Goal: Task Accomplishment & Management: Complete application form

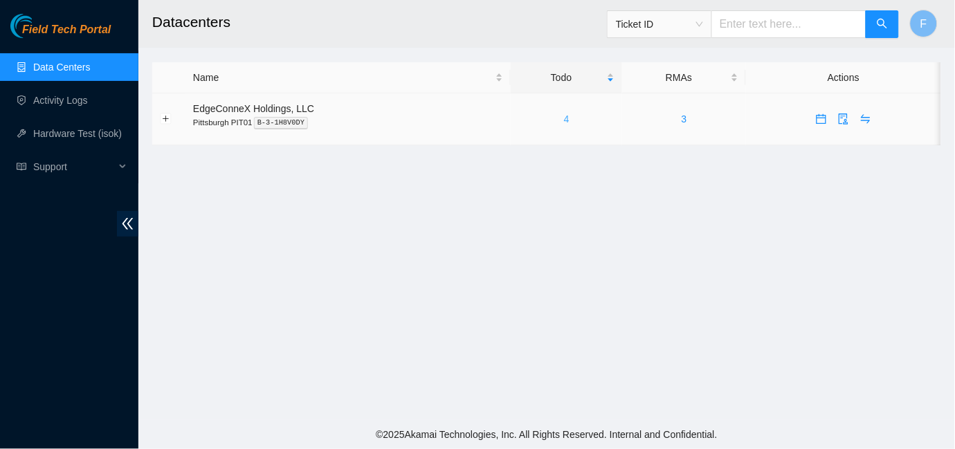
click at [564, 116] on link "4" at bounding box center [567, 118] width 6 height 11
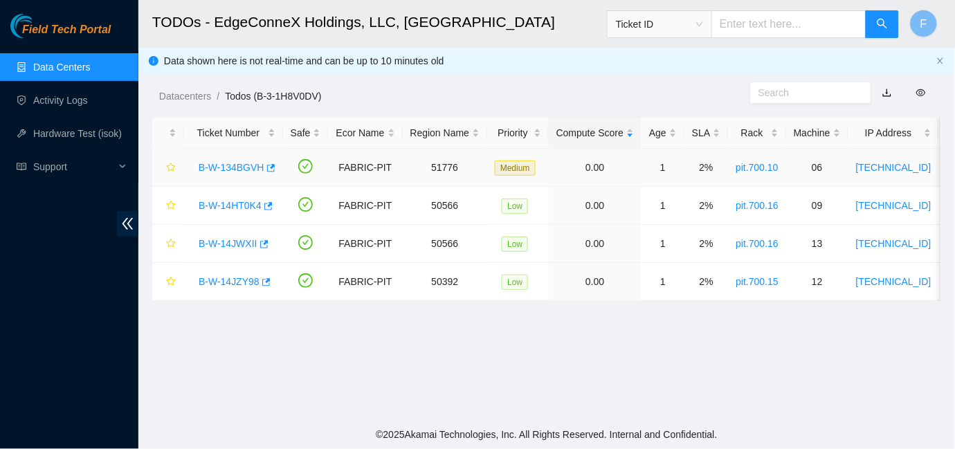
click at [255, 163] on link "B-W-134BGVH" at bounding box center [232, 167] width 66 height 11
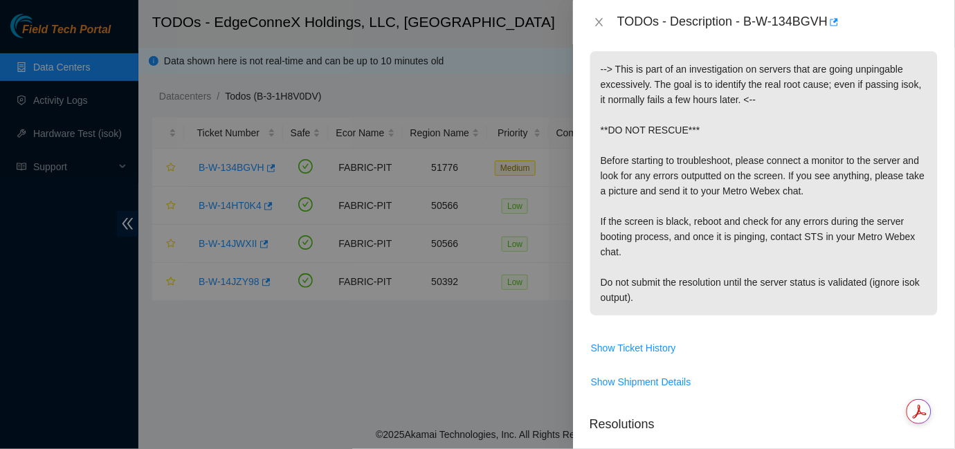
scroll to position [237, 0]
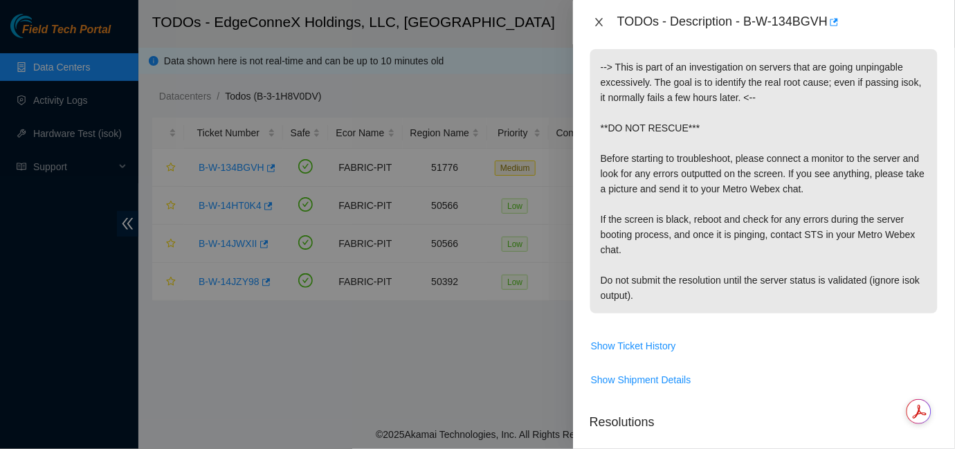
click at [598, 24] on icon "close" at bounding box center [599, 22] width 11 height 11
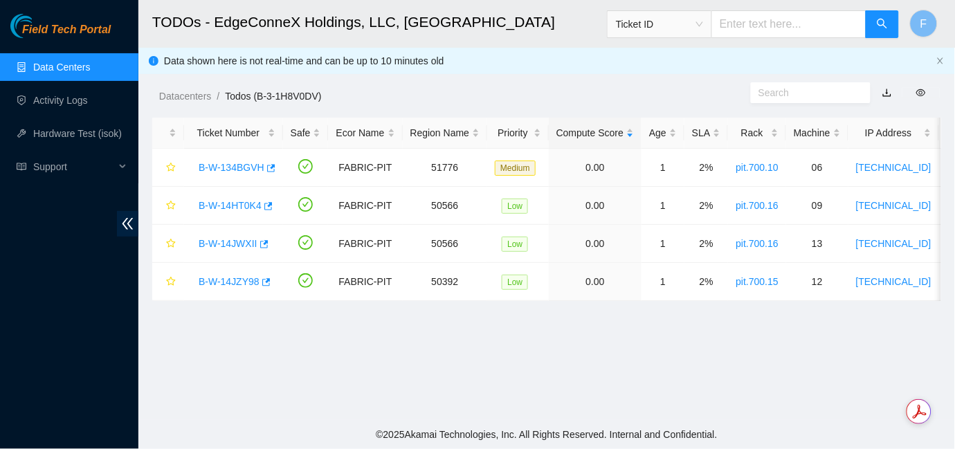
scroll to position [267, 0]
click at [248, 172] on link "B-W-134BGVH" at bounding box center [232, 167] width 66 height 11
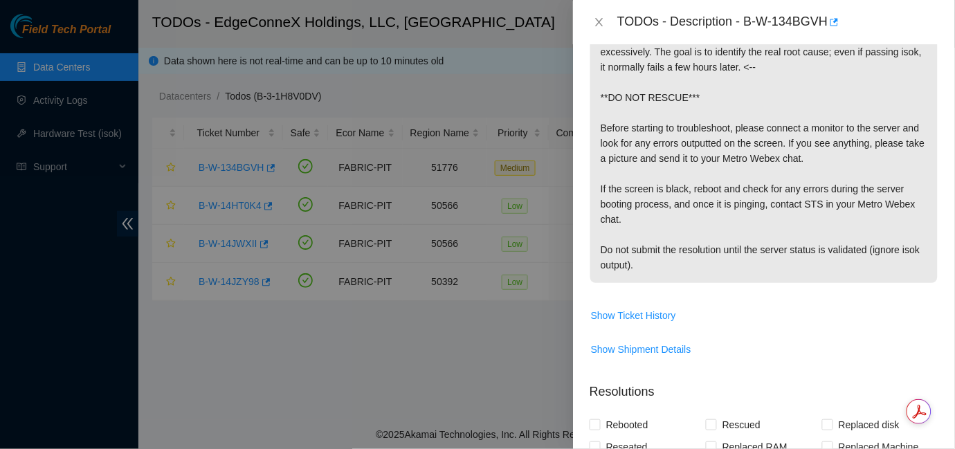
scroll to position [237, 0]
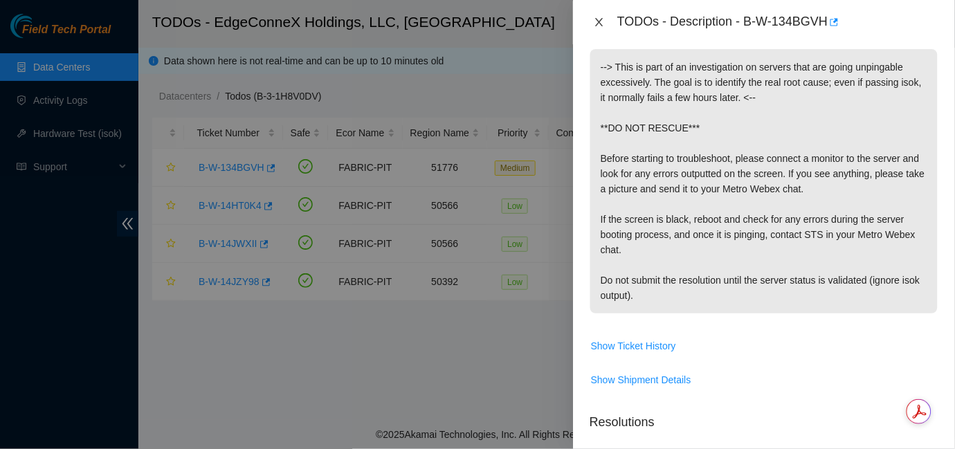
click at [600, 23] on icon "close" at bounding box center [599, 22] width 8 height 8
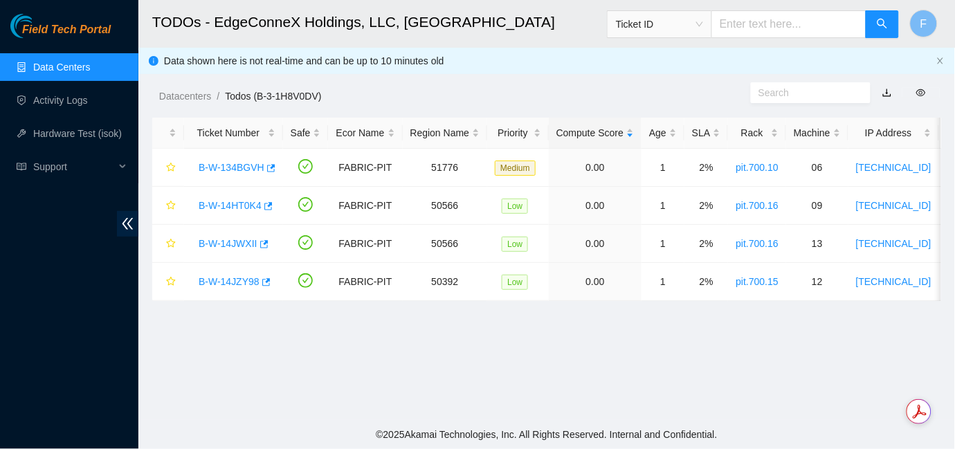
scroll to position [267, 0]
click at [234, 206] on link "B-W-14HT0K4" at bounding box center [230, 205] width 63 height 11
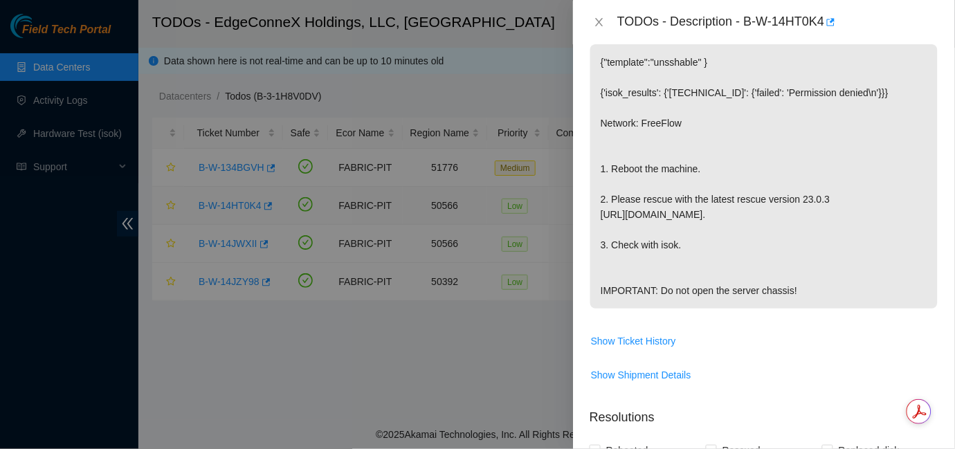
scroll to position [232, 0]
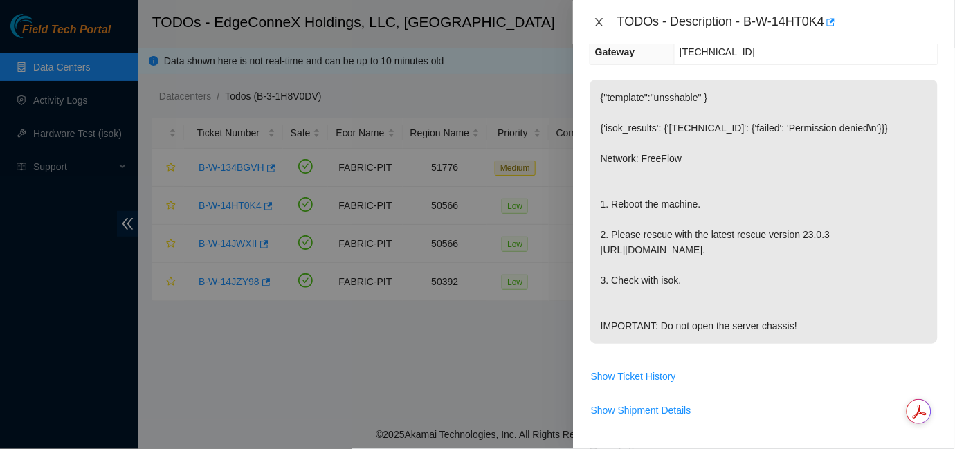
click at [598, 21] on icon "close" at bounding box center [599, 22] width 11 height 11
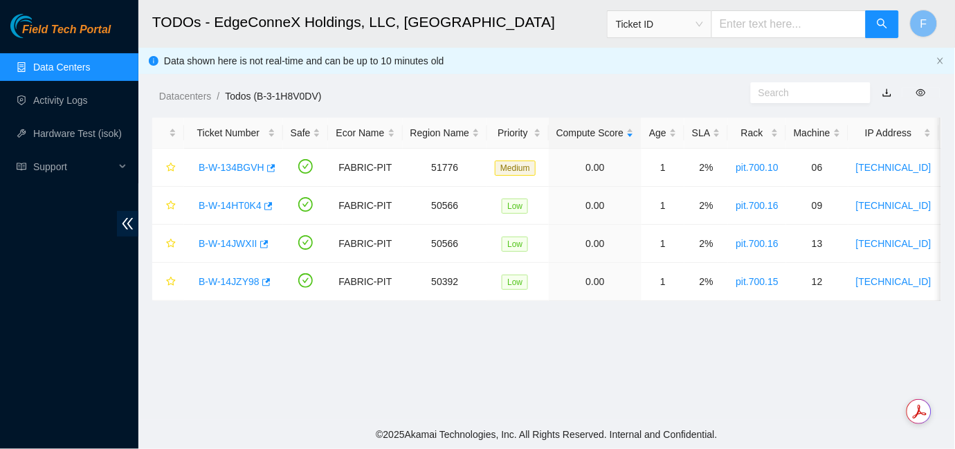
scroll to position [267, 0]
click at [244, 242] on link "B-W-14JWXII" at bounding box center [228, 243] width 59 height 11
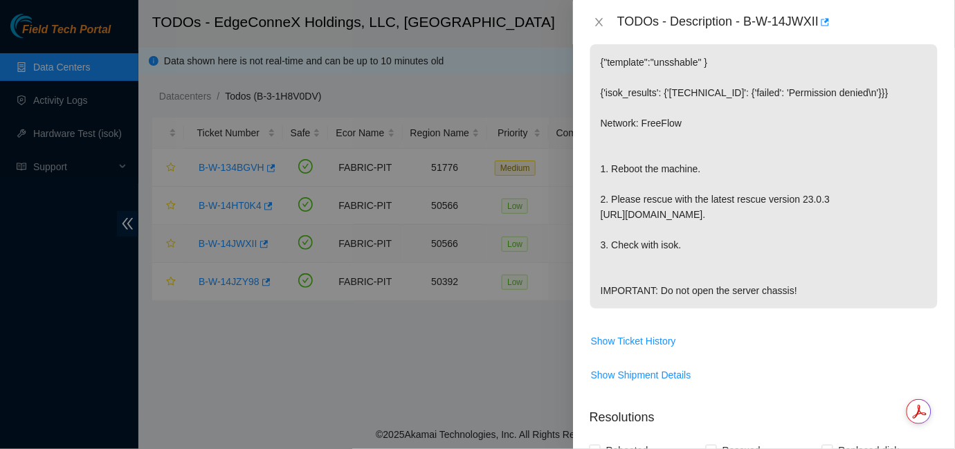
scroll to position [232, 0]
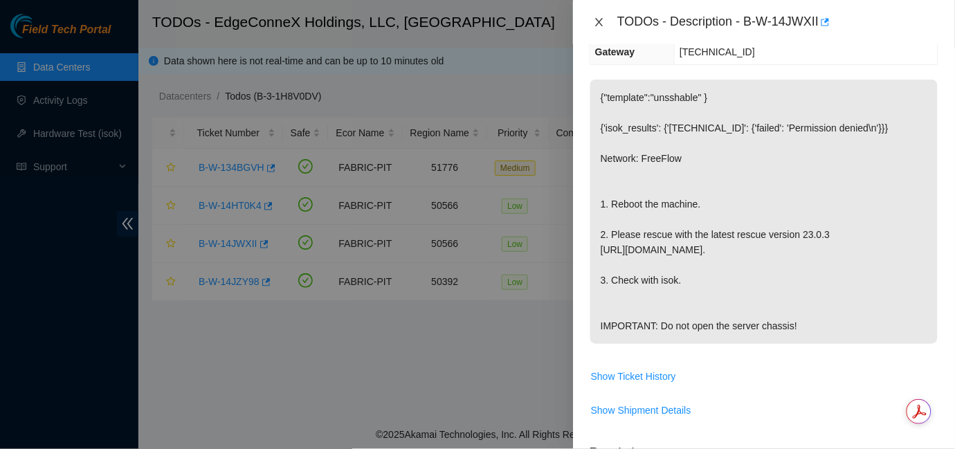
click at [596, 19] on icon "close" at bounding box center [599, 22] width 8 height 8
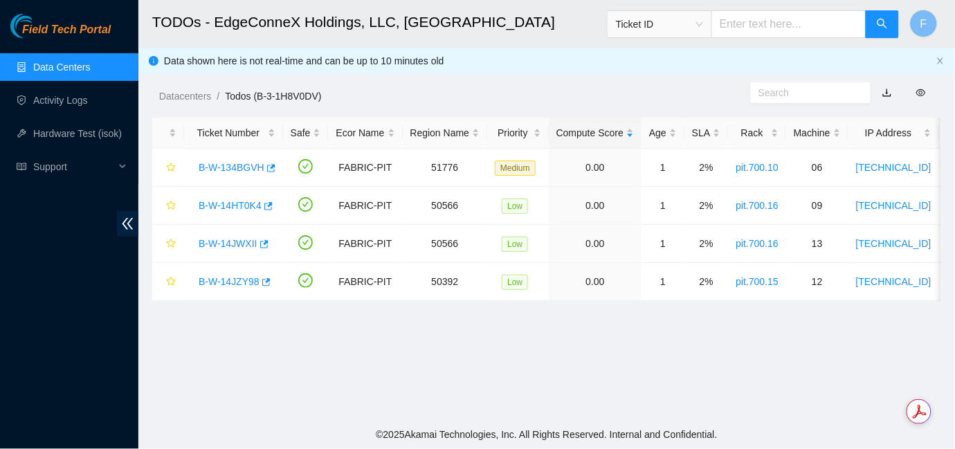
scroll to position [267, 0]
click at [772, 219] on td "pit.700.16" at bounding box center [757, 206] width 58 height 38
click at [210, 205] on link "B-W-14HT0K4" at bounding box center [230, 205] width 63 height 11
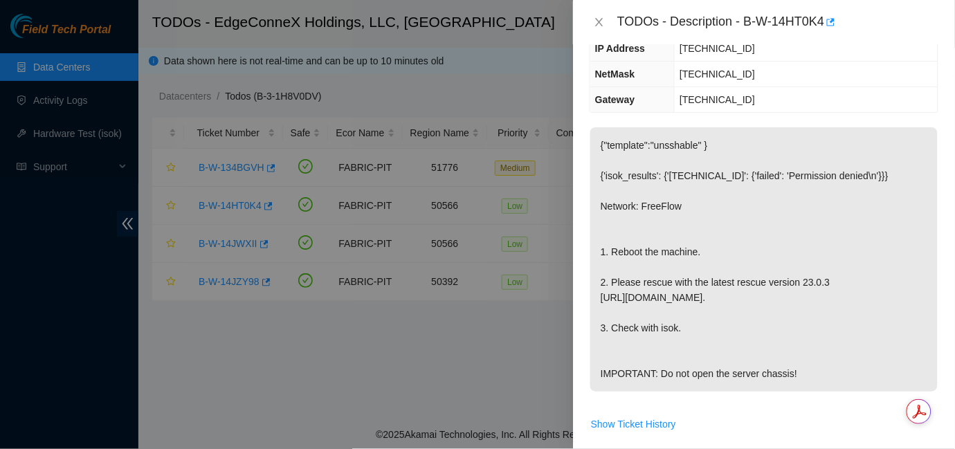
scroll to position [237, 0]
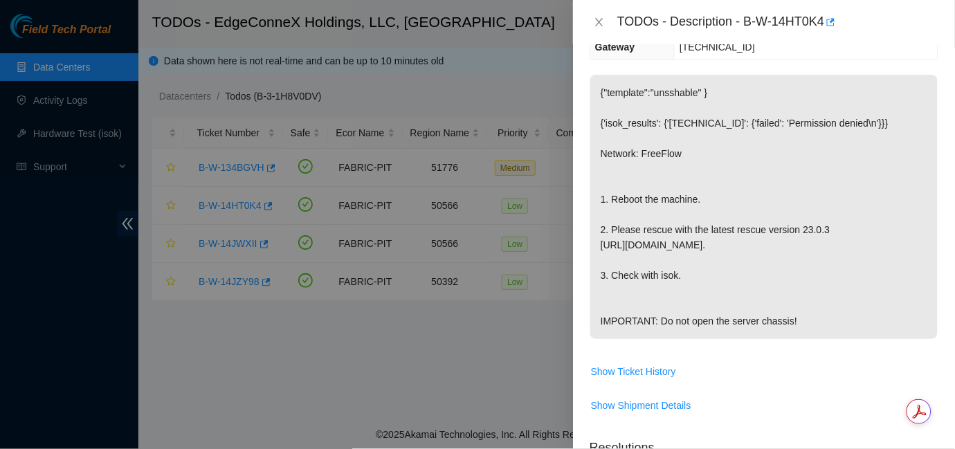
click at [506, 380] on div at bounding box center [477, 224] width 955 height 449
click at [599, 18] on icon "close" at bounding box center [599, 22] width 11 height 11
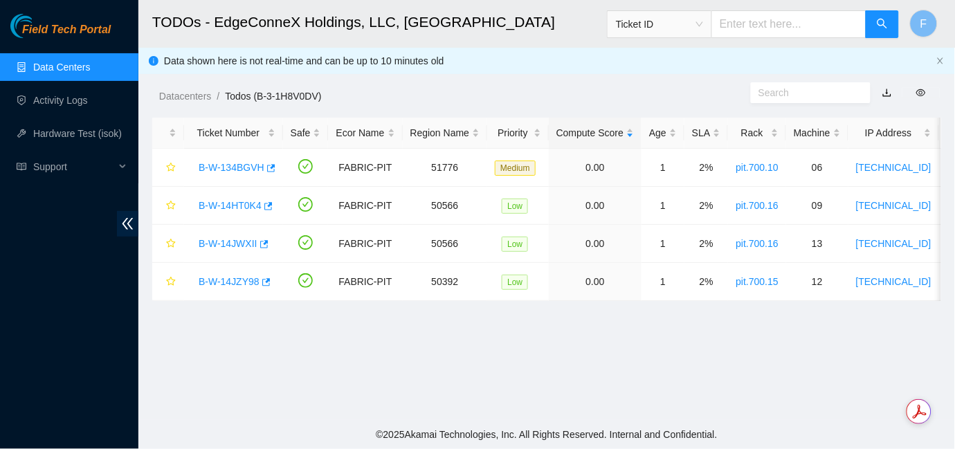
scroll to position [272, 0]
click at [232, 239] on link "B-W-14JWXII" at bounding box center [228, 243] width 59 height 11
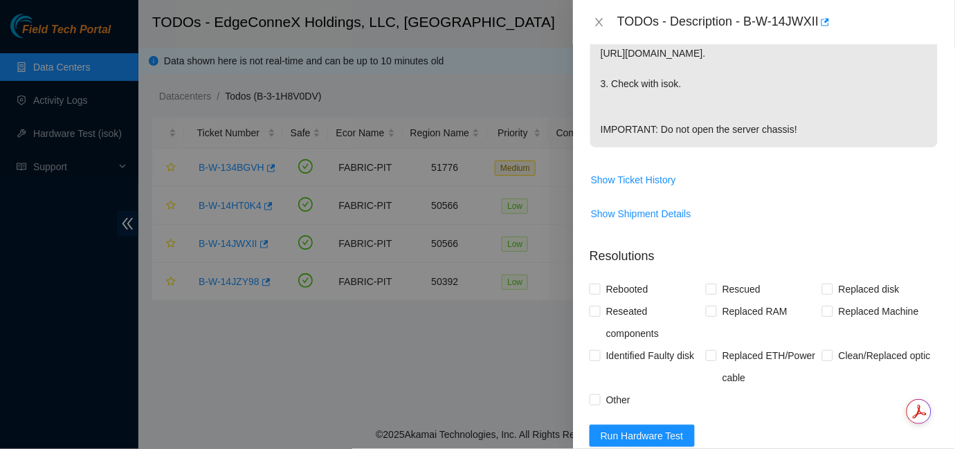
scroll to position [504, 0]
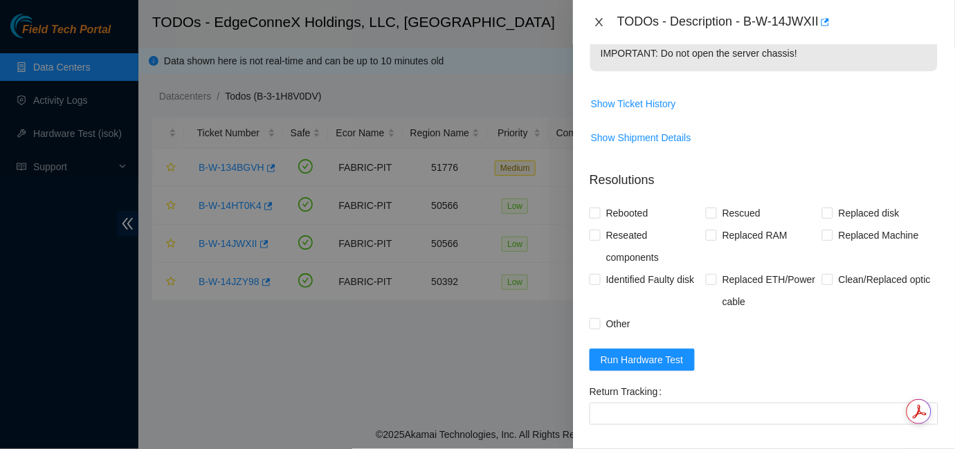
click at [596, 24] on icon "close" at bounding box center [599, 22] width 8 height 8
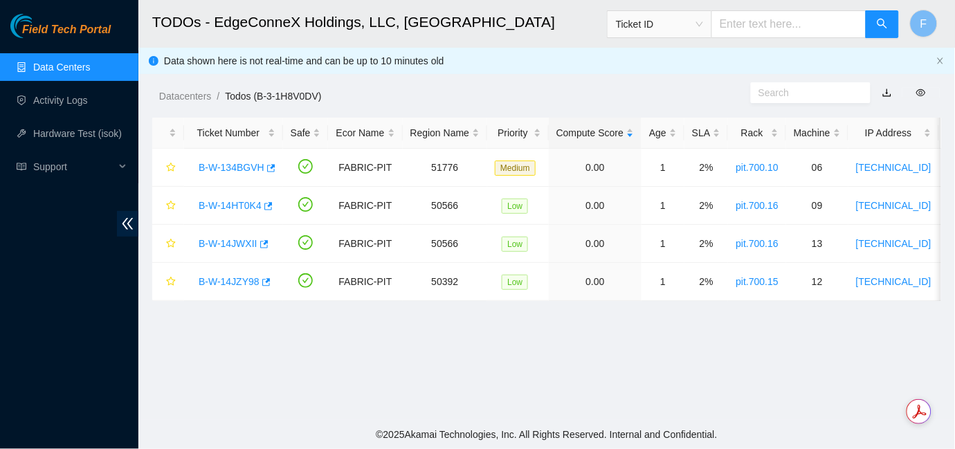
scroll to position [481, 0]
click at [236, 244] on link "B-W-14JWXII" at bounding box center [228, 243] width 59 height 11
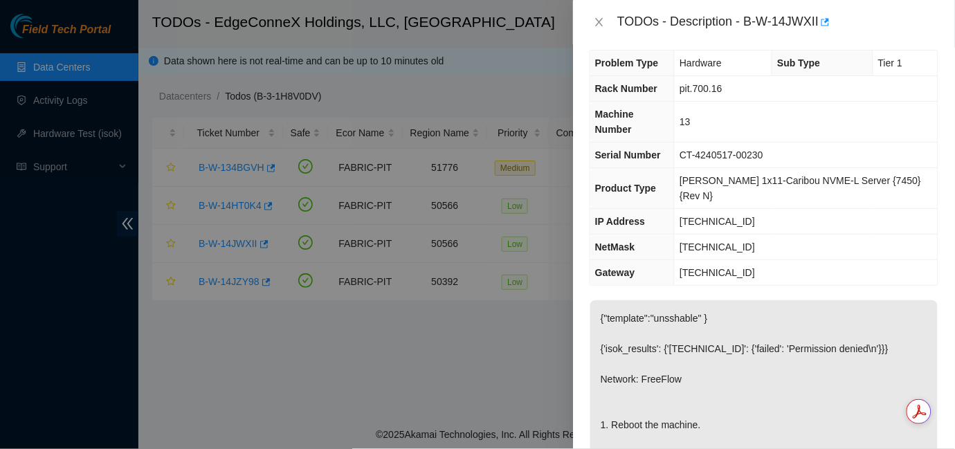
scroll to position [0, 0]
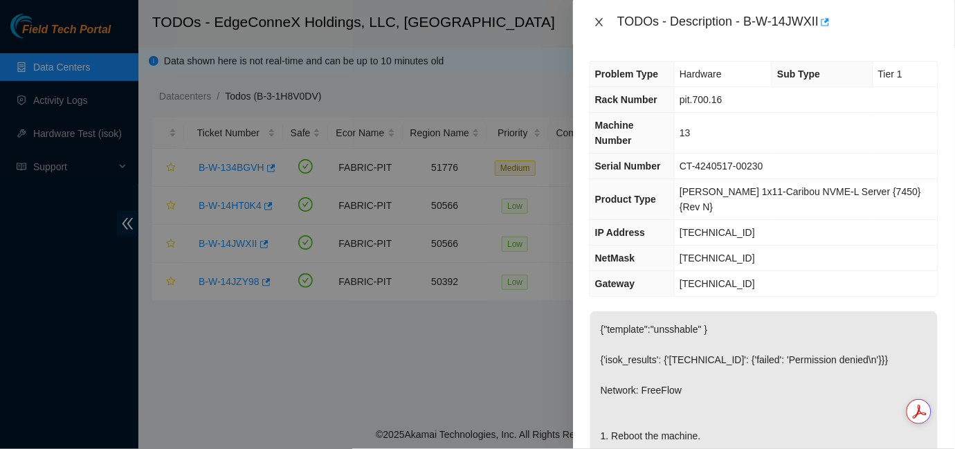
click at [594, 18] on icon "close" at bounding box center [599, 22] width 11 height 11
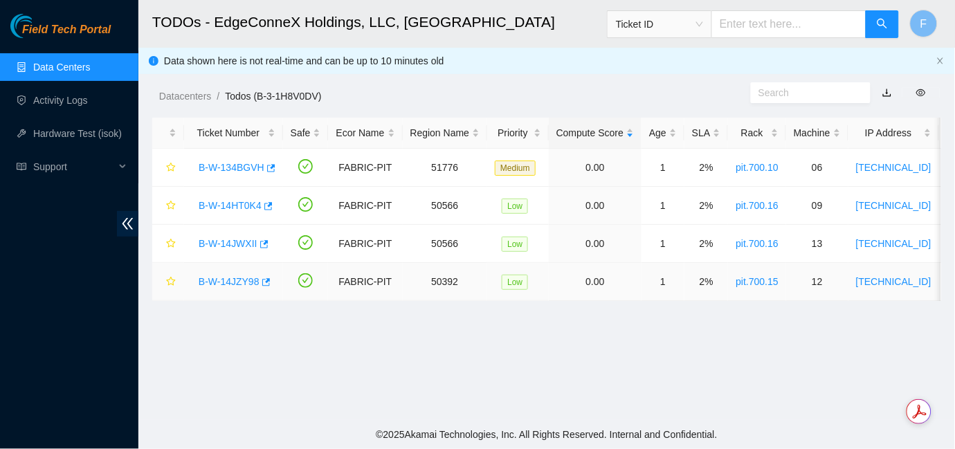
click at [253, 283] on link "B-W-14JZY98" at bounding box center [229, 281] width 61 height 11
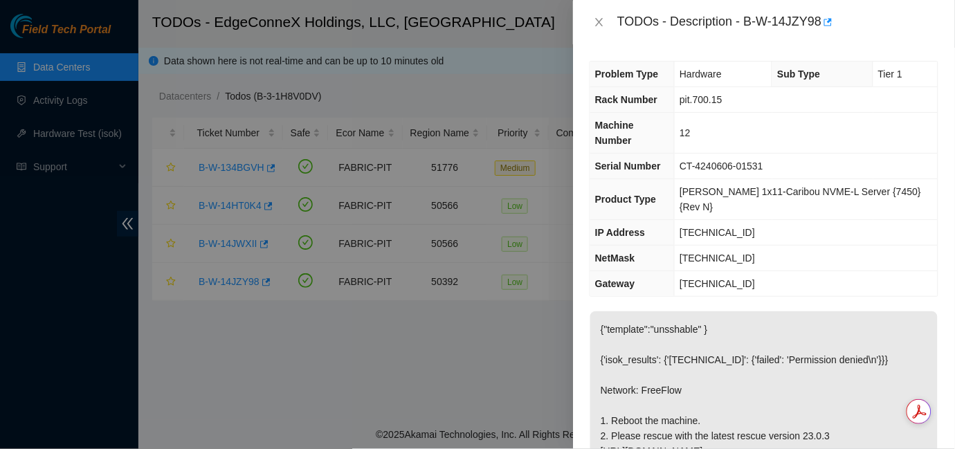
click at [433, 365] on div at bounding box center [477, 224] width 955 height 449
click at [415, 182] on div at bounding box center [477, 224] width 955 height 449
click at [598, 22] on icon "close" at bounding box center [599, 22] width 11 height 11
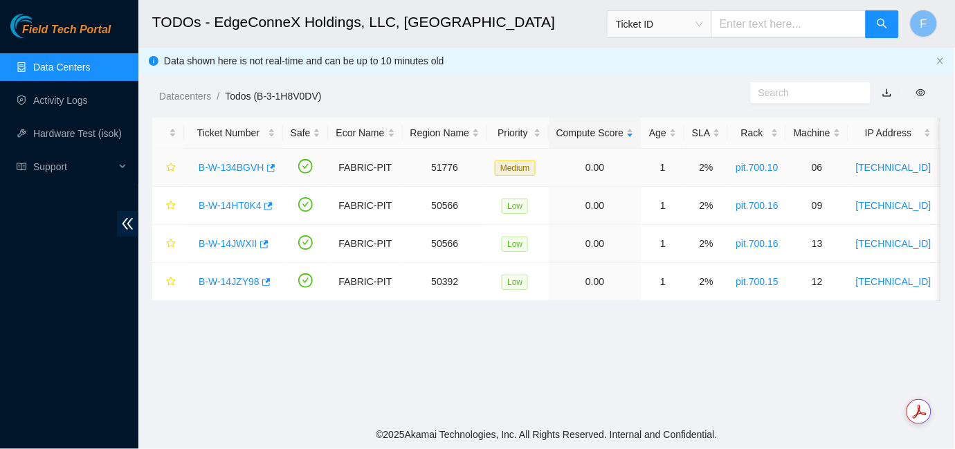
click at [243, 169] on link "B-W-134BGVH" at bounding box center [232, 167] width 66 height 11
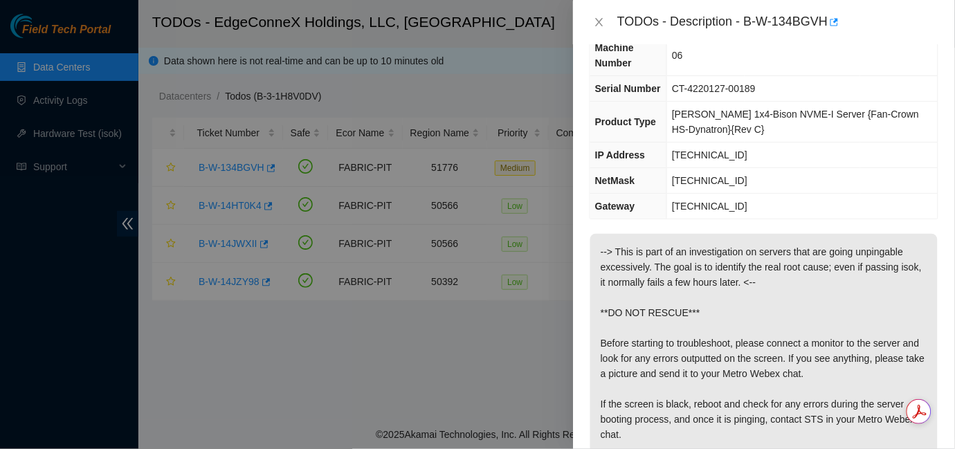
scroll to position [58, 0]
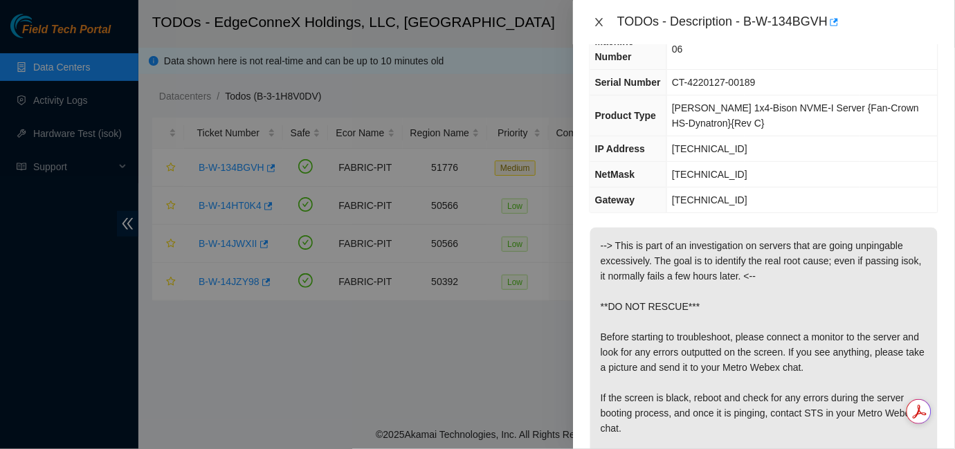
click at [592, 19] on button "Close" at bounding box center [598, 22] width 19 height 13
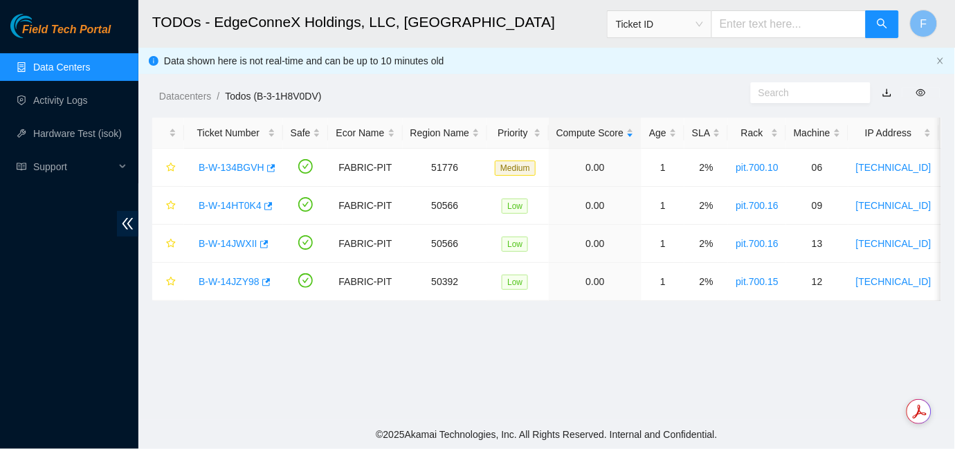
scroll to position [74, 0]
click at [250, 165] on link "B-W-134BGVH" at bounding box center [232, 167] width 66 height 11
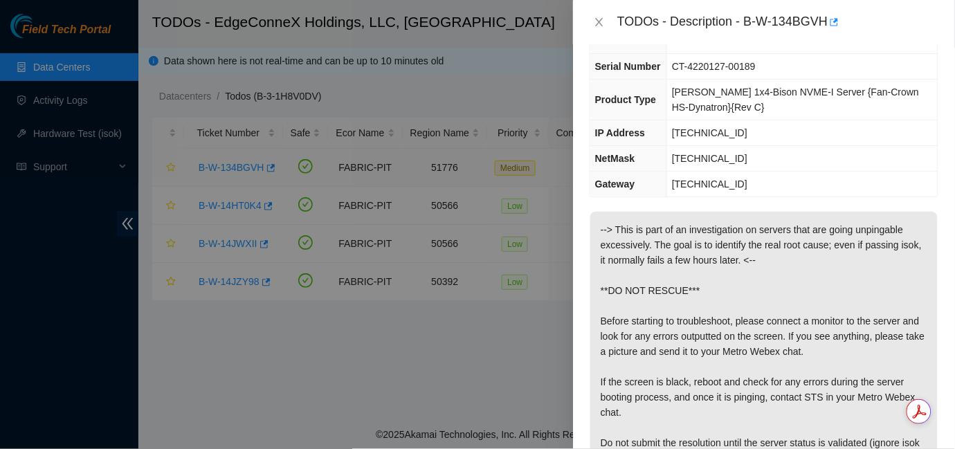
scroll to position [58, 0]
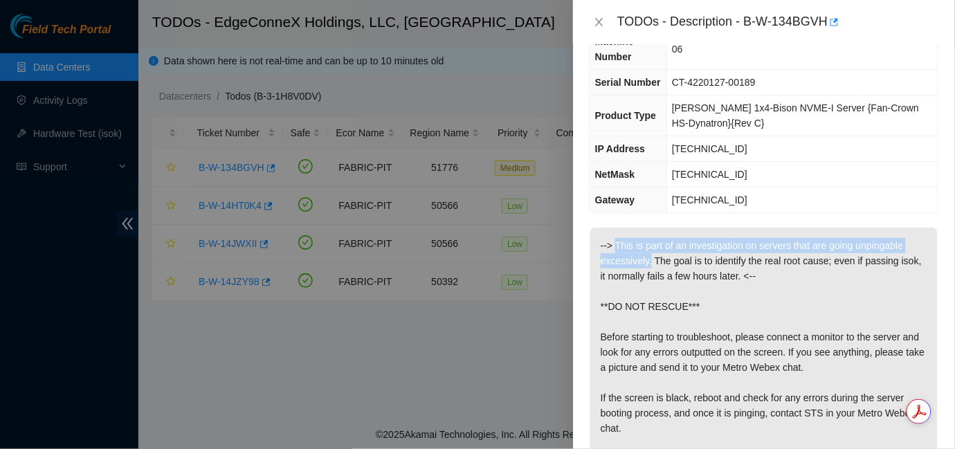
drag, startPoint x: 618, startPoint y: 246, endPoint x: 649, endPoint y: 264, distance: 36.0
click at [649, 264] on p "--> This is part of an investigation on servers that are going unpingable exces…" at bounding box center [763, 360] width 347 height 264
copy p "This is part of an investigation on servers that are going unpingable excessive…"
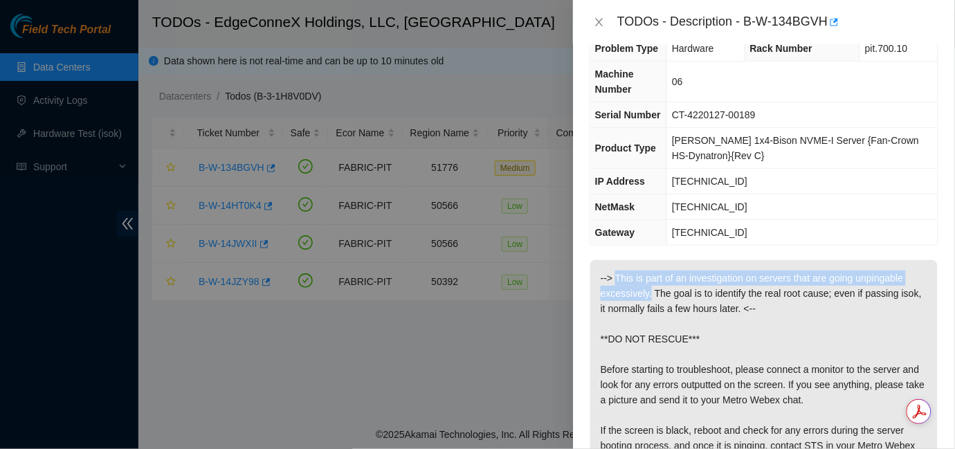
scroll to position [0, 0]
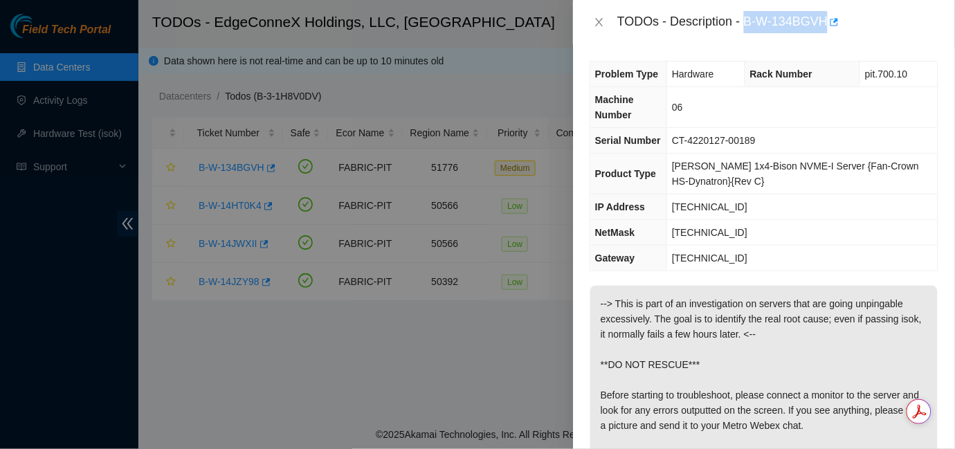
drag, startPoint x: 745, startPoint y: 15, endPoint x: 826, endPoint y: 20, distance: 81.1
click at [826, 20] on div "TODOs - Description - B-W-134BGVH" at bounding box center [777, 22] width 321 height 22
copy div "B-W-134BGVH"
click at [77, 270] on div at bounding box center [477, 224] width 955 height 449
click at [598, 24] on icon "close" at bounding box center [599, 22] width 11 height 11
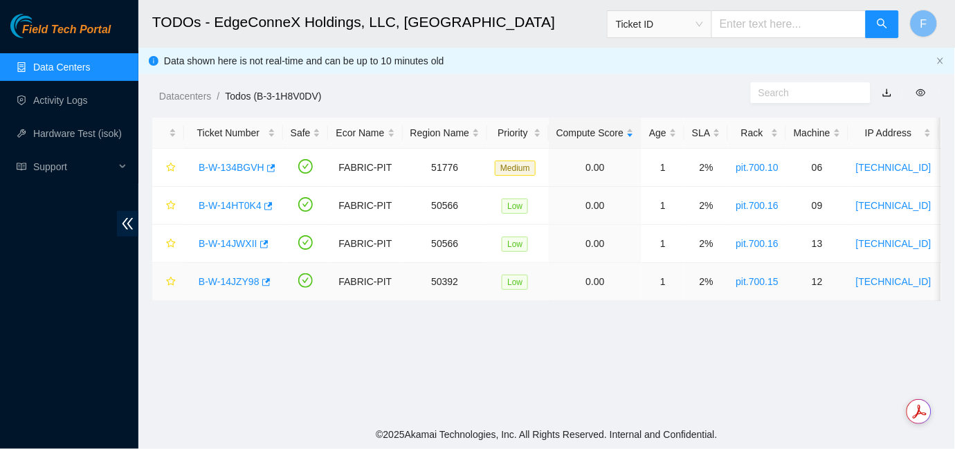
click at [234, 279] on link "B-W-14JZY98" at bounding box center [229, 281] width 61 height 11
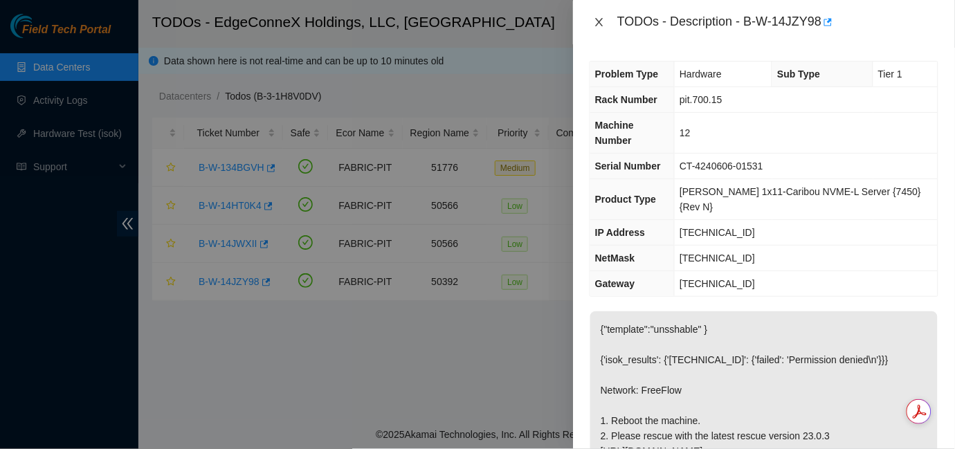
click at [599, 18] on icon "close" at bounding box center [599, 22] width 11 height 11
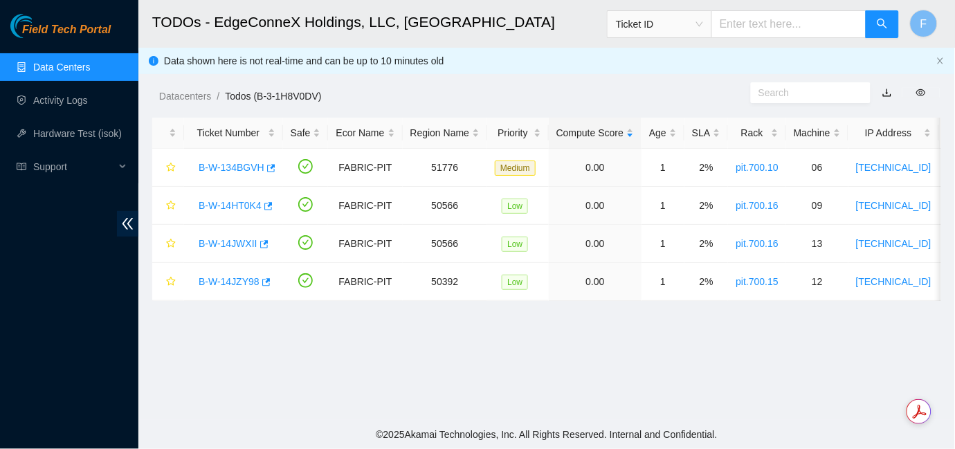
click at [77, 288] on div "Field Tech Portal Data Centers Activity Logs Hardware Test (isok) Support" at bounding box center [69, 231] width 138 height 435
click at [239, 205] on link "B-W-14HT0K4" at bounding box center [230, 205] width 63 height 11
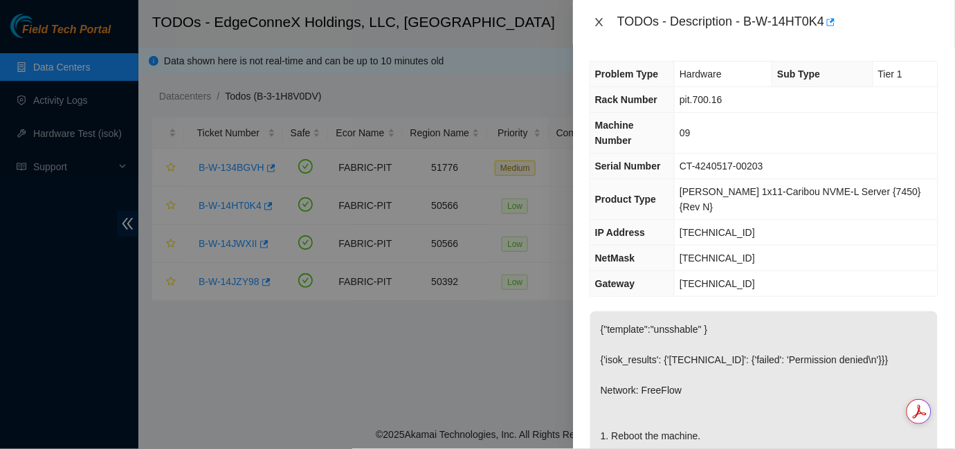
click at [596, 20] on icon "close" at bounding box center [599, 22] width 11 height 11
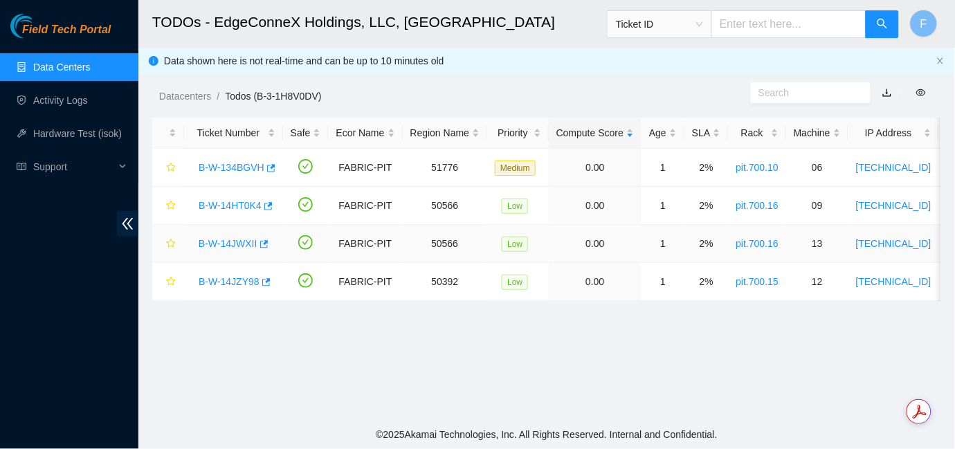
click at [244, 242] on link "B-W-14JWXII" at bounding box center [228, 243] width 59 height 11
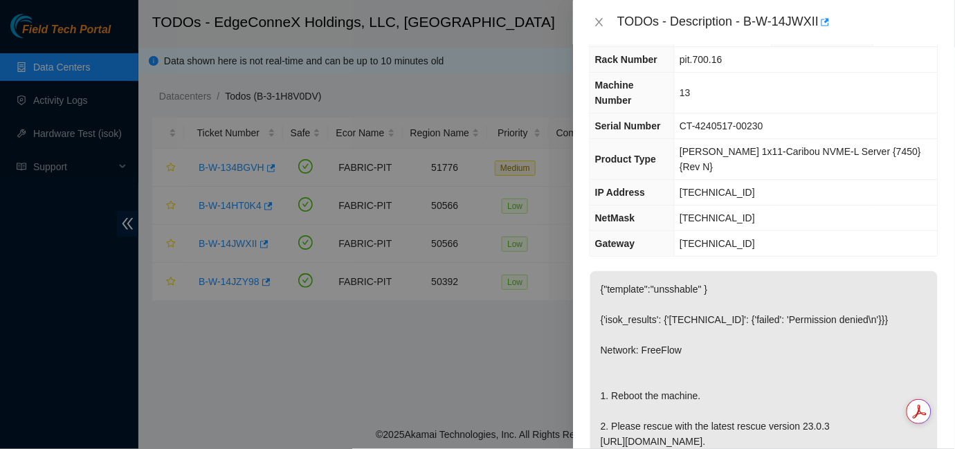
scroll to position [42, 0]
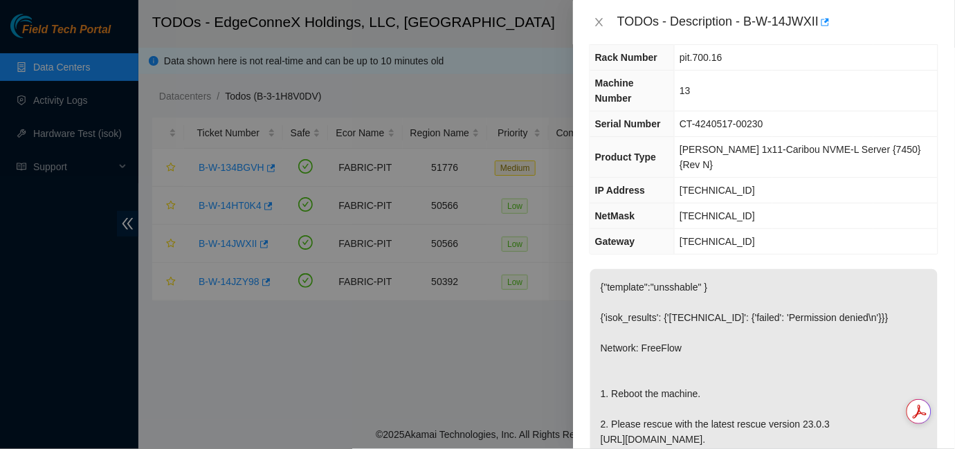
click at [80, 371] on div at bounding box center [477, 224] width 955 height 449
click at [600, 26] on icon "close" at bounding box center [599, 22] width 11 height 11
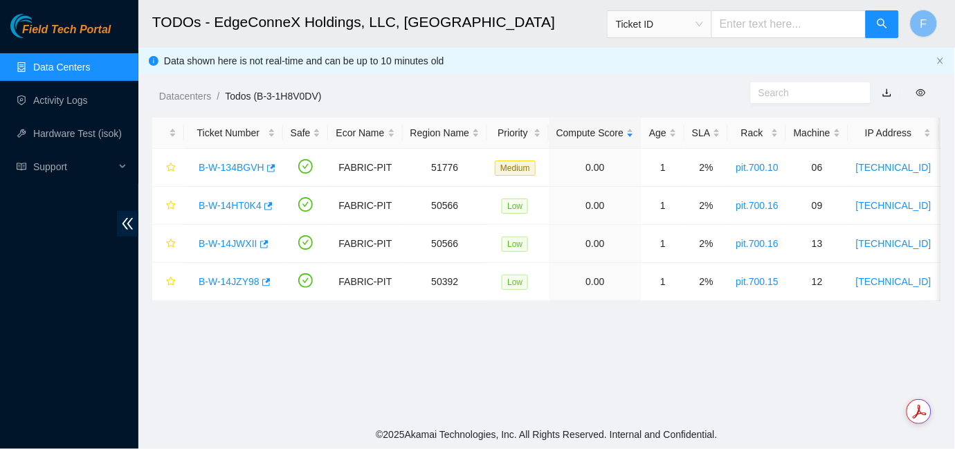
scroll to position [57, 0]
click at [253, 280] on link "B-W-14JZY98" at bounding box center [229, 281] width 61 height 11
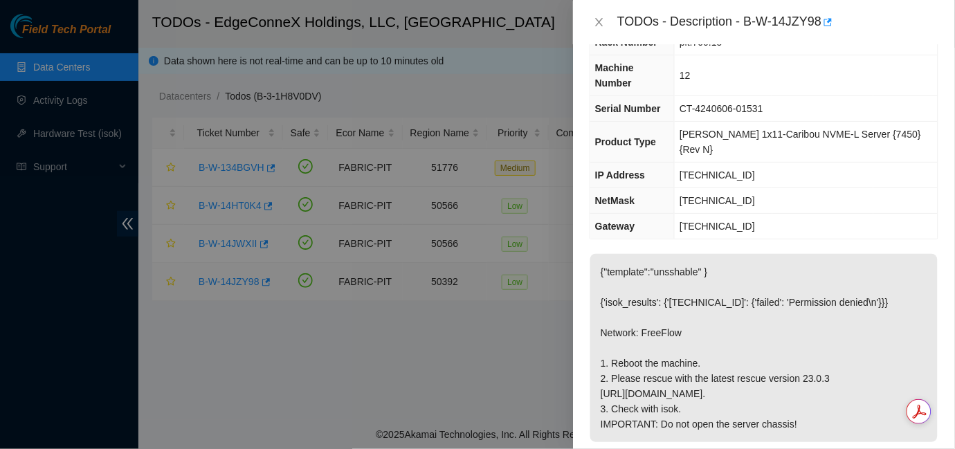
scroll to position [42, 0]
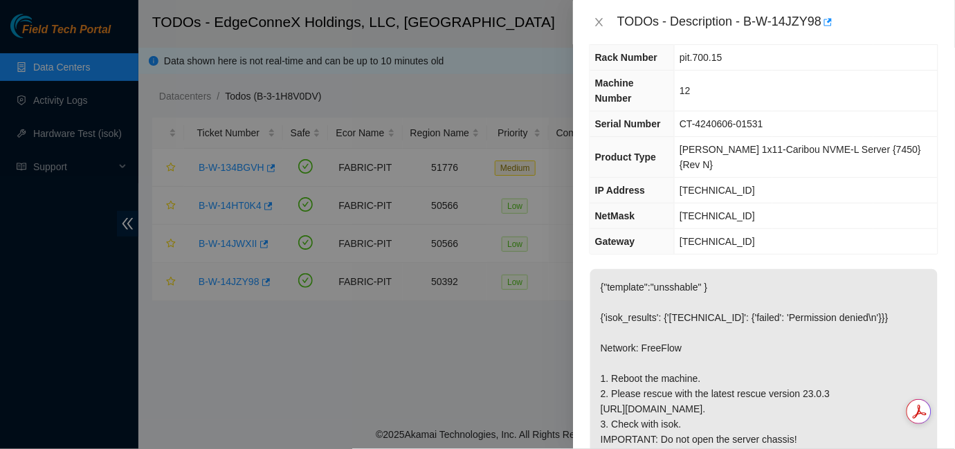
click at [253, 280] on div at bounding box center [477, 224] width 955 height 449
click at [598, 21] on icon "close" at bounding box center [599, 22] width 8 height 8
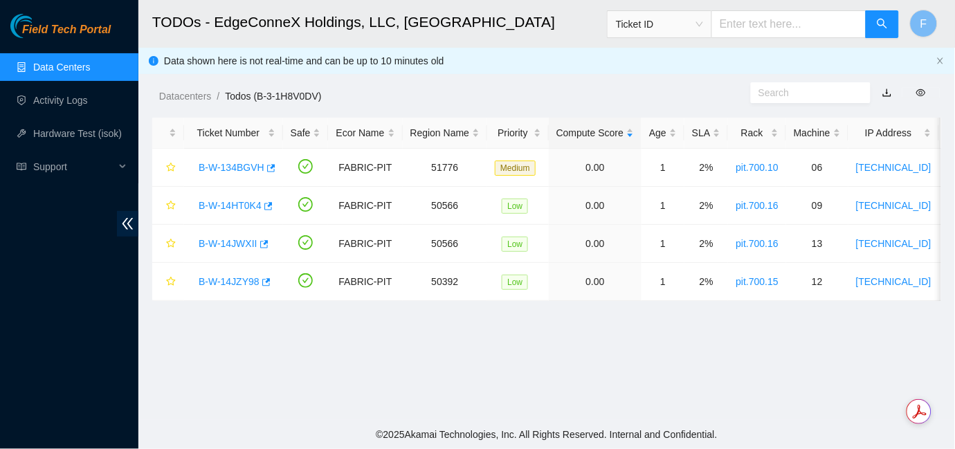
scroll to position [57, 0]
click at [229, 208] on link "B-W-14HT0K4" at bounding box center [230, 205] width 63 height 11
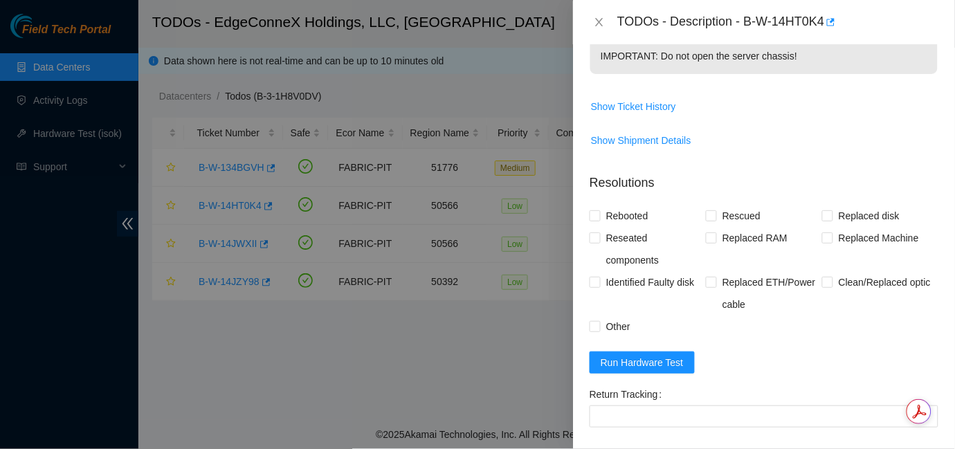
scroll to position [513, 0]
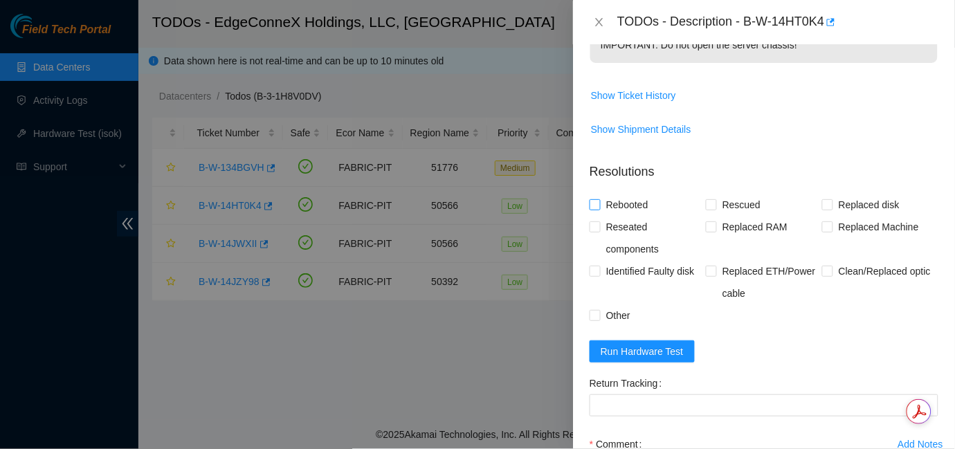
click at [594, 203] on input "Rebooted" at bounding box center [594, 204] width 10 height 10
checkbox input "true"
click at [709, 203] on input "Rescued" at bounding box center [711, 204] width 10 height 10
checkbox input "true"
click at [596, 229] on input "Reseated components" at bounding box center [594, 226] width 10 height 10
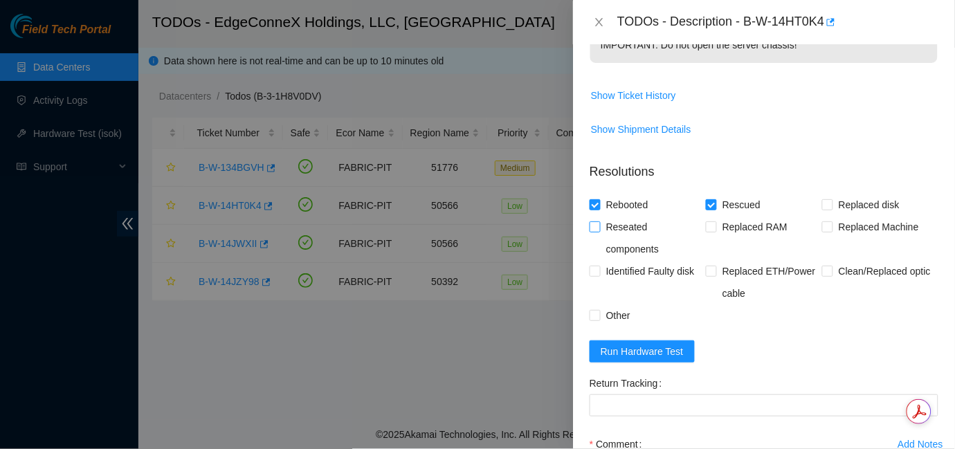
checkbox input "true"
click at [635, 353] on span "Run Hardware Test" at bounding box center [641, 351] width 83 height 15
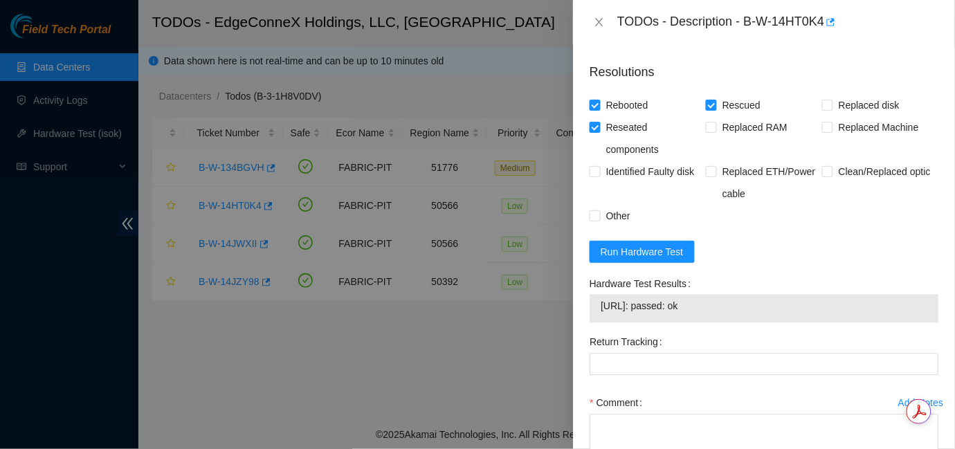
scroll to position [709, 0]
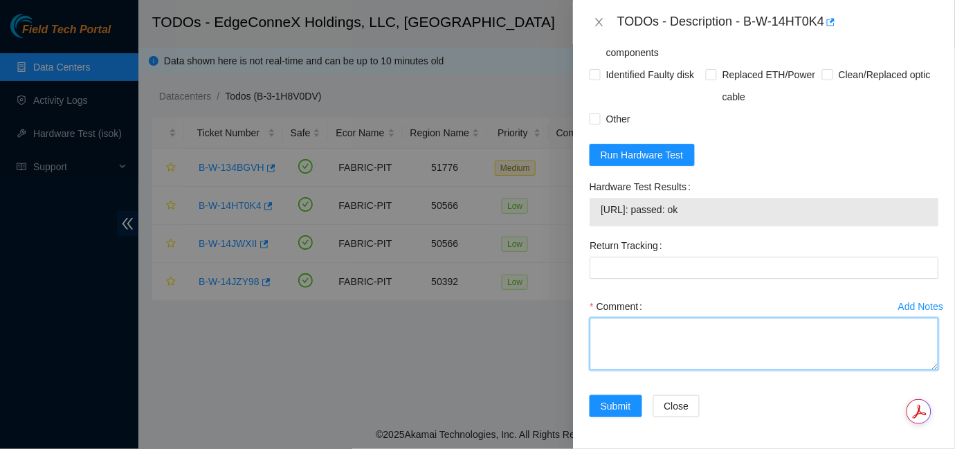
click at [607, 331] on textarea "Comment" at bounding box center [763, 344] width 349 height 53
type textarea "P"
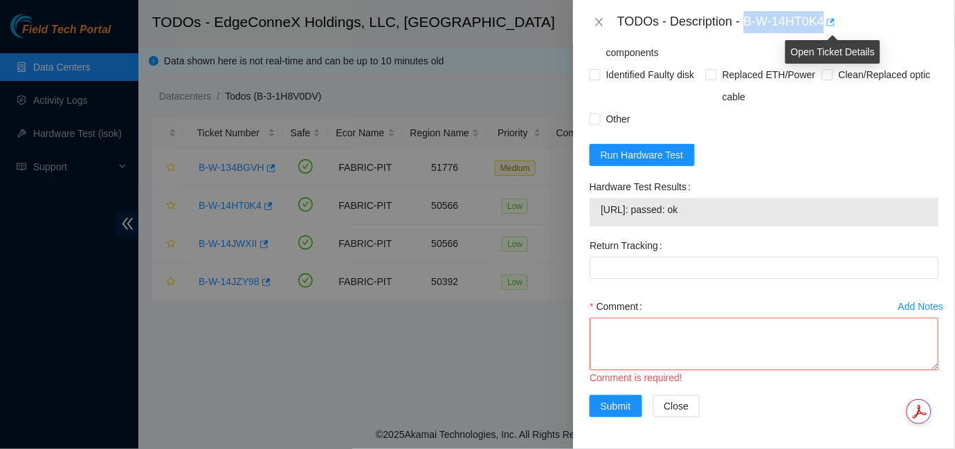
drag, startPoint x: 745, startPoint y: 26, endPoint x: 829, endPoint y: 28, distance: 83.8
click at [829, 28] on div "TODOs - Description - B-W-14HT0K4" at bounding box center [777, 22] width 321 height 22
copy div "B-W-14HT0K4"
click at [607, 321] on textarea "Comment" at bounding box center [763, 344] width 349 height 53
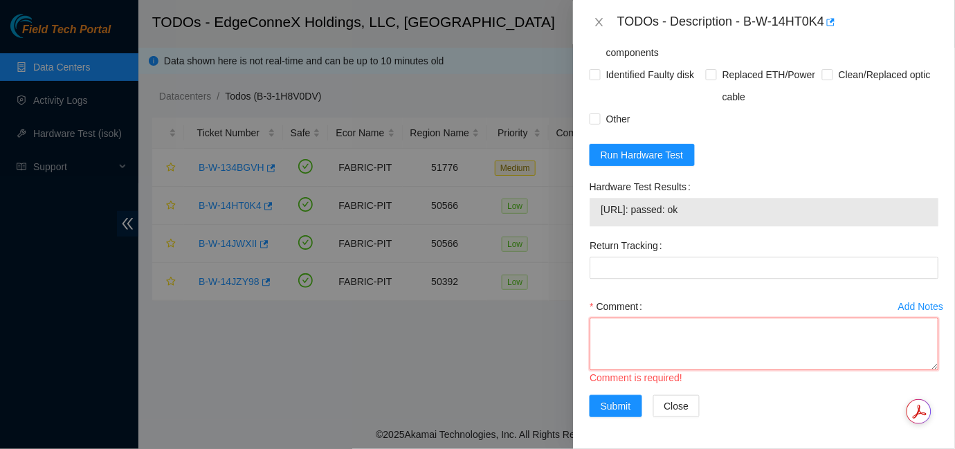
paste textarea "B-W-14HT0K4"
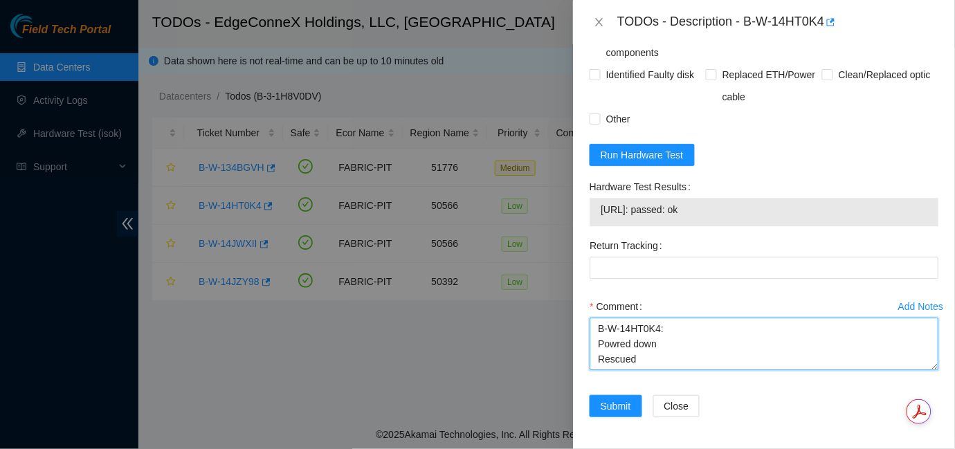
scroll to position [11, 0]
click at [612, 361] on textarea "B-W-14HT0K4: Powred down Rescued revooted" at bounding box center [763, 344] width 349 height 53
click at [663, 360] on textarea "B-W-14HT0K4: Powred down Rescued rebooted" at bounding box center [763, 344] width 349 height 53
click at [645, 345] on textarea "B-W-14HT0K4: Powred down Rescued rebooted" at bounding box center [763, 344] width 349 height 53
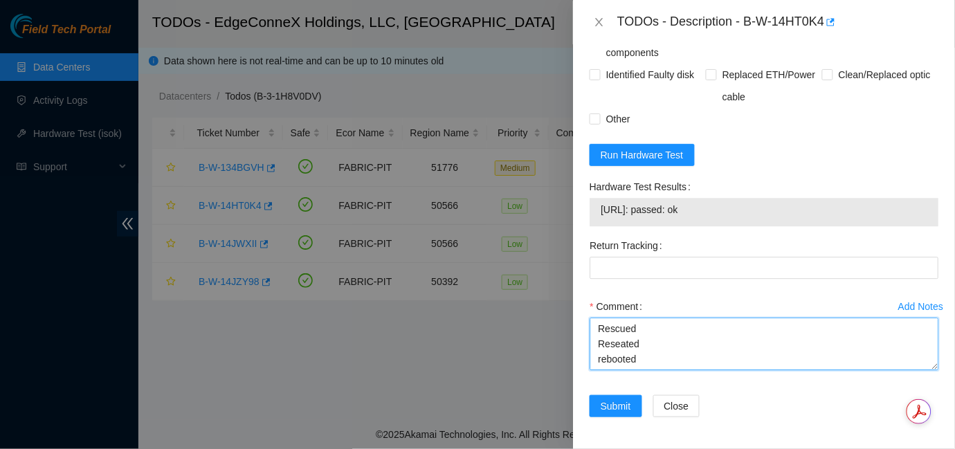
click at [660, 362] on textarea "B-W-14HT0K4: Powred down Rescued Reseated rebooted" at bounding box center [763, 344] width 349 height 53
drag, startPoint x: 651, startPoint y: 342, endPoint x: 591, endPoint y: 344, distance: 59.5
click at [591, 344] on textarea "B-W-14HT0K4: Powred down Rescued Reseated rebooted" at bounding box center [763, 344] width 349 height 53
click at [591, 344] on textarea "B-W-14HT0K4: Powred down Rescued rebooted" at bounding box center [763, 344] width 349 height 53
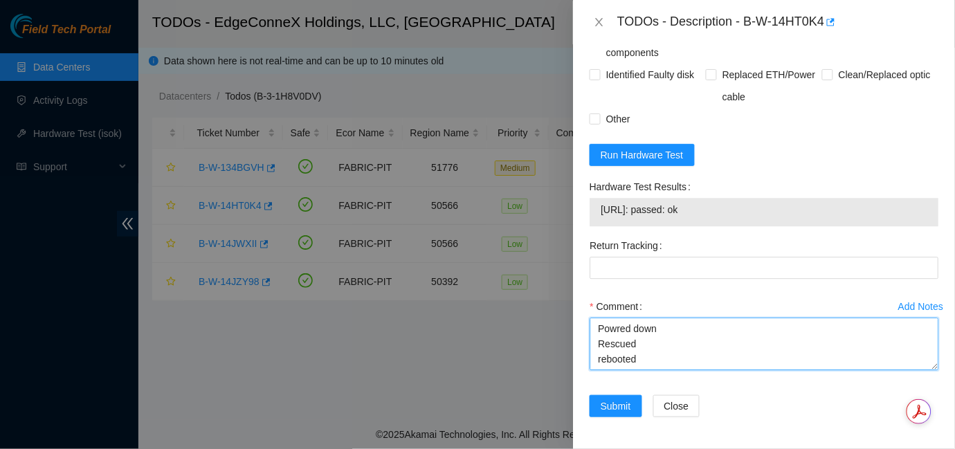
click at [645, 357] on textarea "B-W-14HT0K4: Powred down Rescued rebooted" at bounding box center [763, 344] width 349 height 53
paste textarea "Reseated"
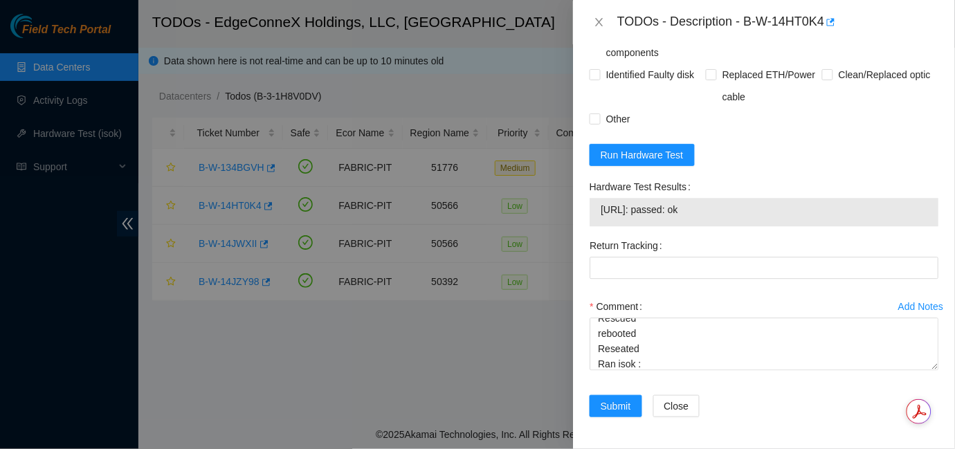
drag, startPoint x: 718, startPoint y: 208, endPoint x: 595, endPoint y: 202, distance: 123.3
click at [595, 202] on div "[URL]: passed: ok" at bounding box center [763, 212] width 349 height 28
copy tbody "[URL]: passed: ok"
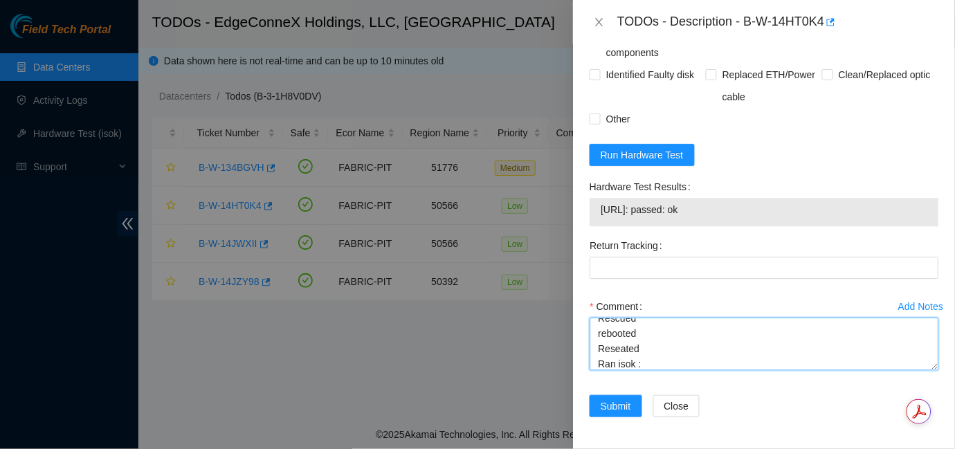
click at [651, 361] on textarea "B-W-14HT0K4: Powred down Rescued rebooted Reseated Ran isok :" at bounding box center [763, 344] width 349 height 53
paste textarea "[URL]: passed: ok"
click at [768, 369] on textarea "B-W-14HT0K4: Powred down Rescued rebooted Reseated Ran isok : [URL]: passed: ok" at bounding box center [763, 344] width 349 height 53
type textarea "B-W-14HT0K4: Powred down Rescued rebooted Reseated Ran isok : [URL]: passed: ok"
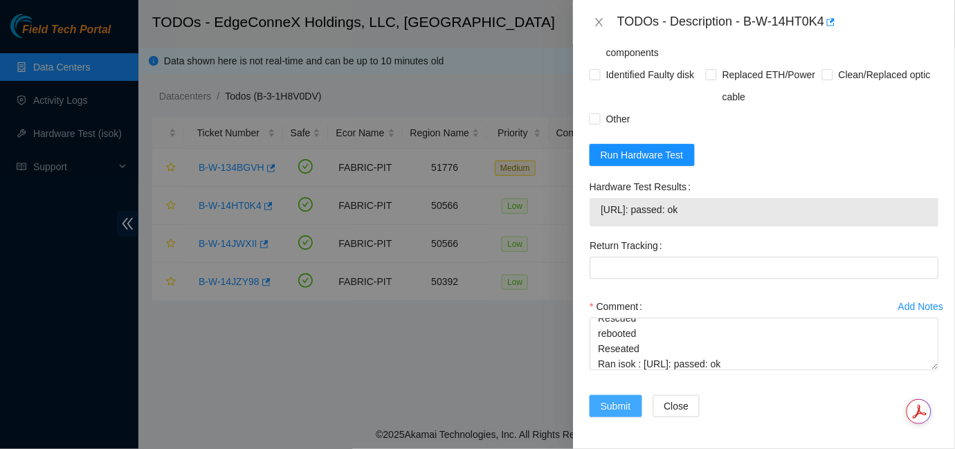
click at [612, 405] on span "Submit" at bounding box center [615, 405] width 30 height 15
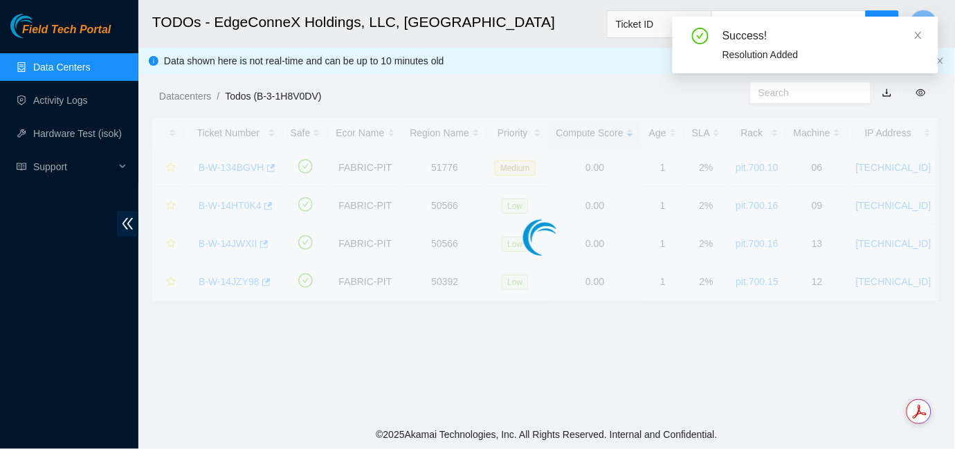
scroll to position [427, 0]
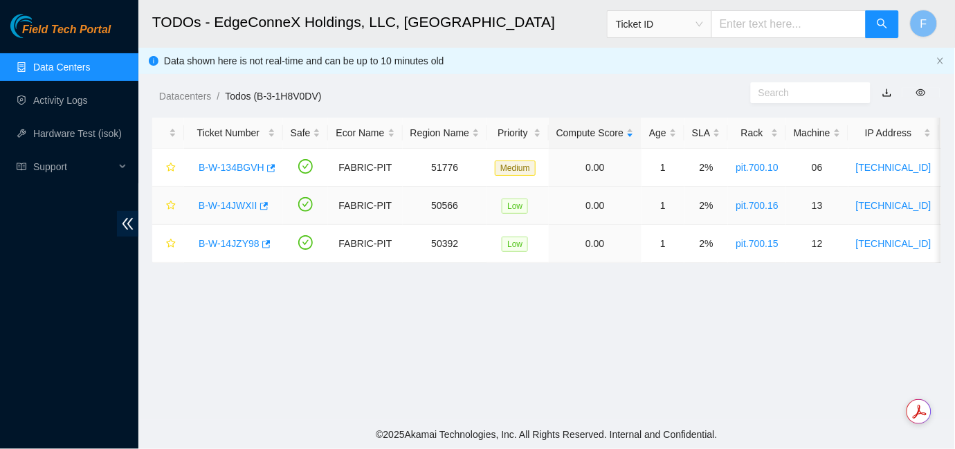
click at [241, 203] on link "B-W-14JWXII" at bounding box center [228, 205] width 59 height 11
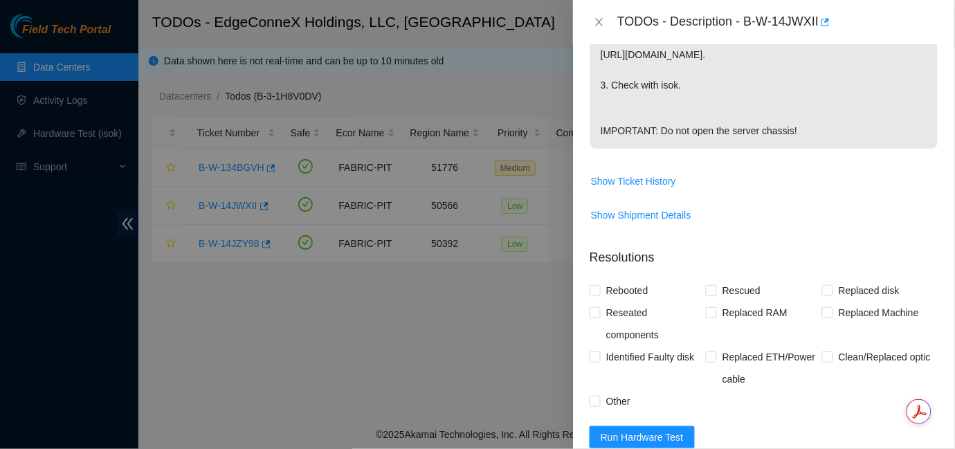
scroll to position [650, 0]
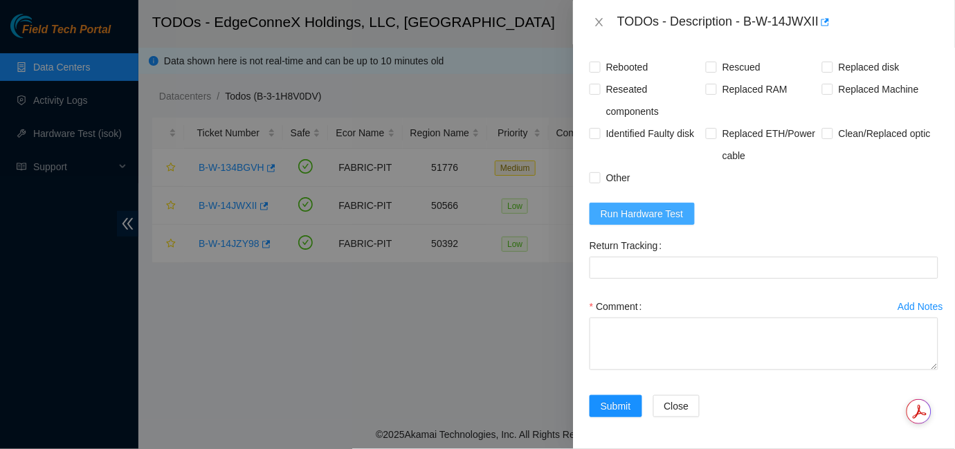
click at [621, 212] on span "Run Hardware Test" at bounding box center [641, 213] width 83 height 15
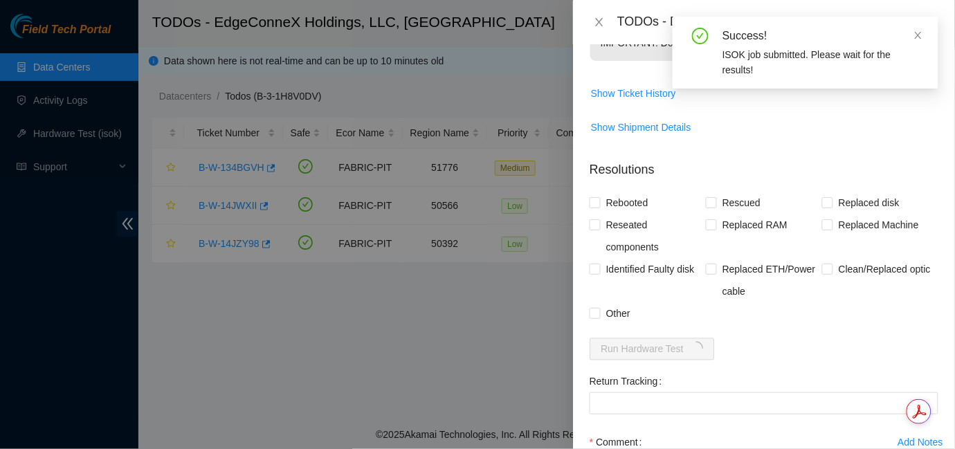
scroll to position [486, 0]
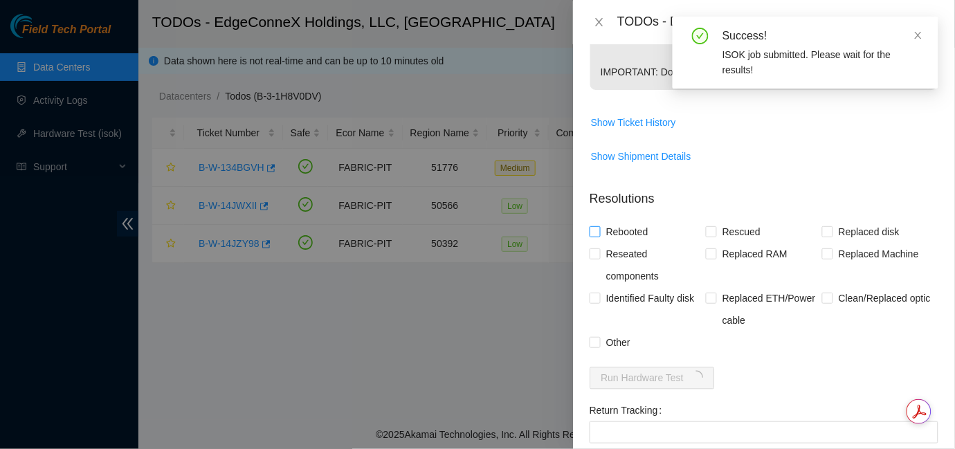
click at [594, 230] on input "Rebooted" at bounding box center [594, 231] width 10 height 10
checkbox input "true"
click at [707, 232] on input "Rescued" at bounding box center [711, 231] width 10 height 10
checkbox input "true"
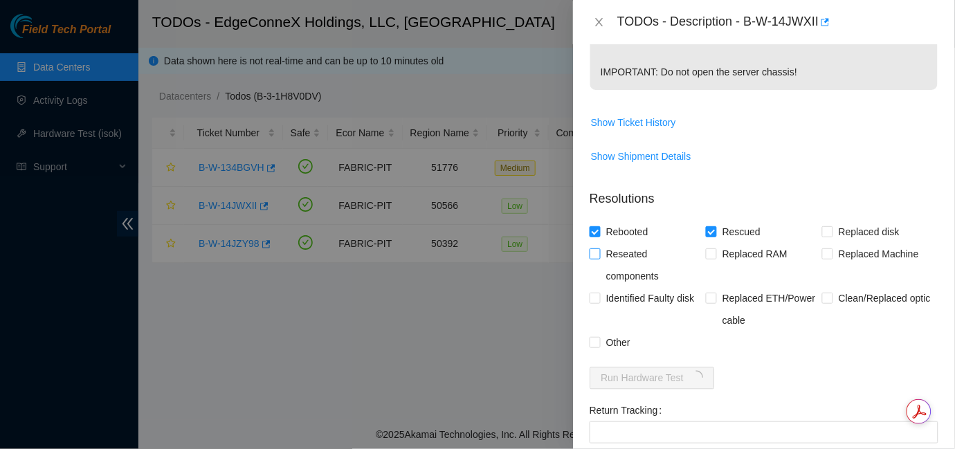
click at [596, 253] on input "Reseated components" at bounding box center [594, 253] width 10 height 10
checkbox input "true"
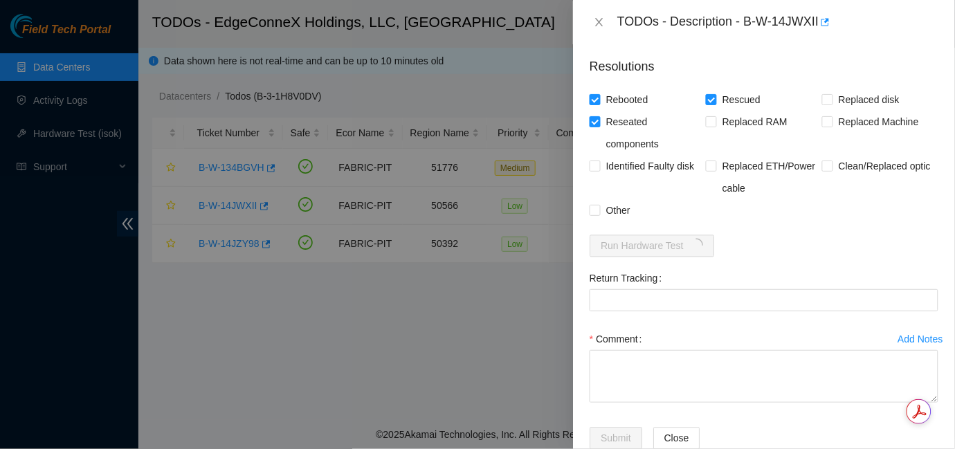
scroll to position [650, 0]
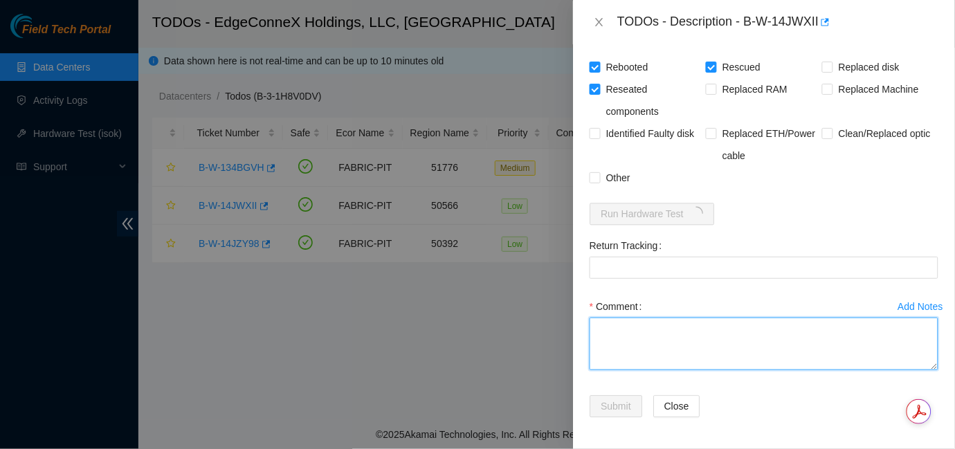
click at [636, 348] on textarea "Comment" at bounding box center [763, 344] width 349 height 53
paste textarea "B-W-14HT0K4: Powred down Rescued rebooted Reseated Ran isok : [URL]: passed: ok"
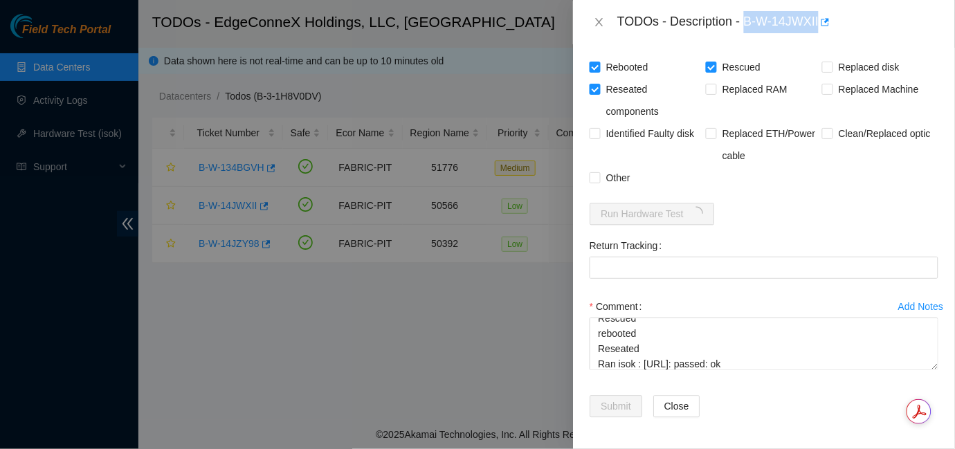
drag, startPoint x: 745, startPoint y: 22, endPoint x: 819, endPoint y: 34, distance: 74.9
click at [819, 34] on div "TODOs - Description - B-W-14JWXII" at bounding box center [764, 22] width 382 height 44
copy div "B-W-14JWXII"
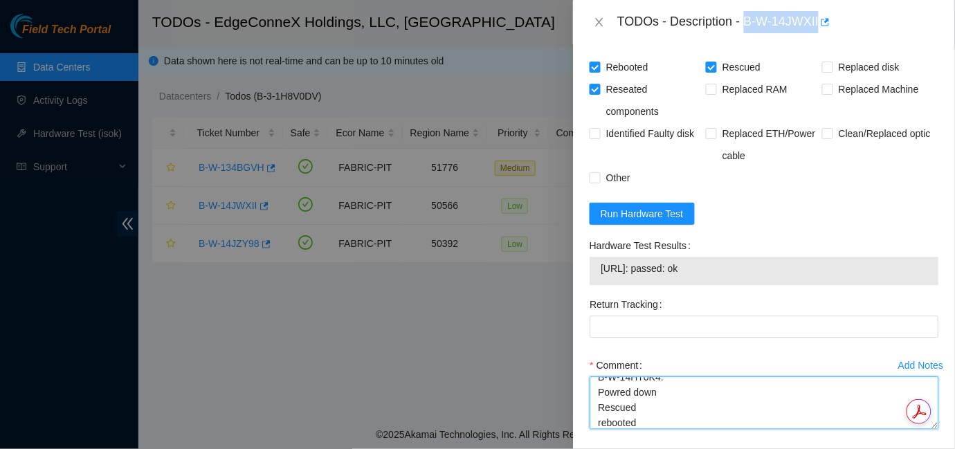
scroll to position [0, 0]
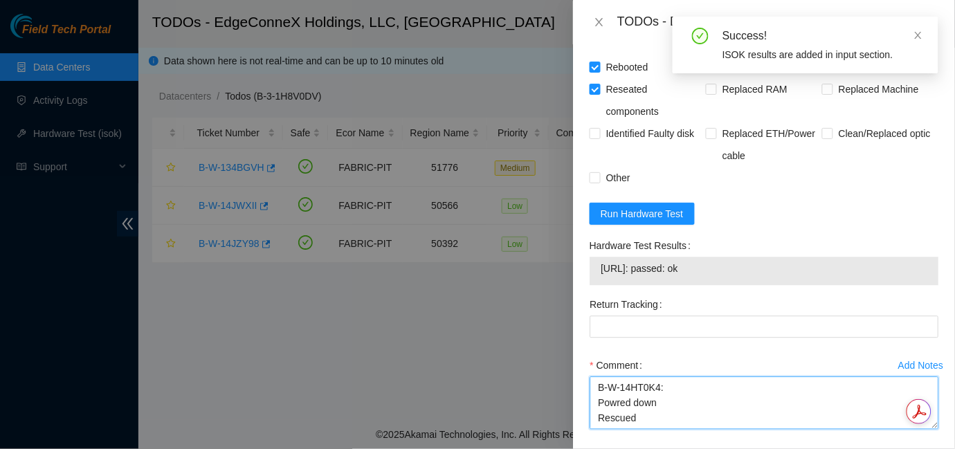
drag, startPoint x: 659, startPoint y: 386, endPoint x: 586, endPoint y: 387, distance: 73.3
click at [586, 387] on div "Add Notes Comment B-W-14HT0K4: Powred down Rescued rebooted Reseated Ran isok :…" at bounding box center [764, 404] width 360 height 100
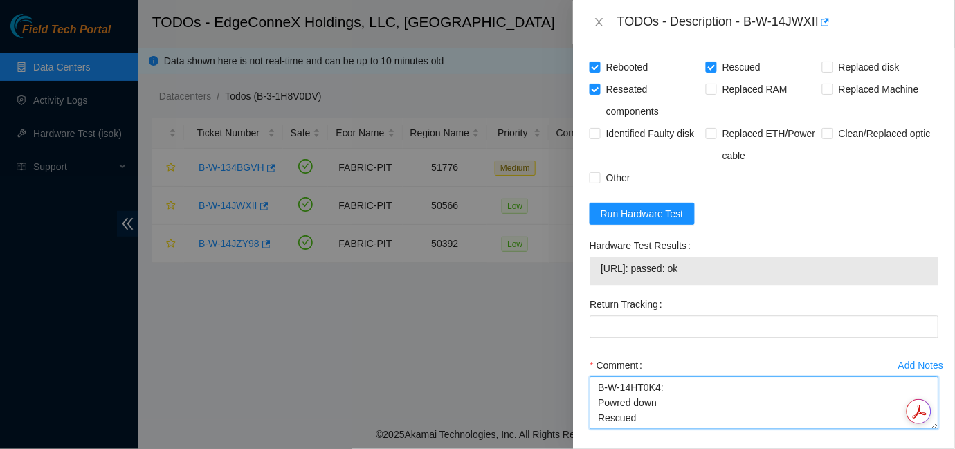
paste textarea "JWXII"
drag, startPoint x: 727, startPoint y: 272, endPoint x: 598, endPoint y: 270, distance: 129.4
click at [598, 270] on div "[URL]: passed: ok" at bounding box center [763, 271] width 349 height 28
copy tbody "[URL]: passed: ok"
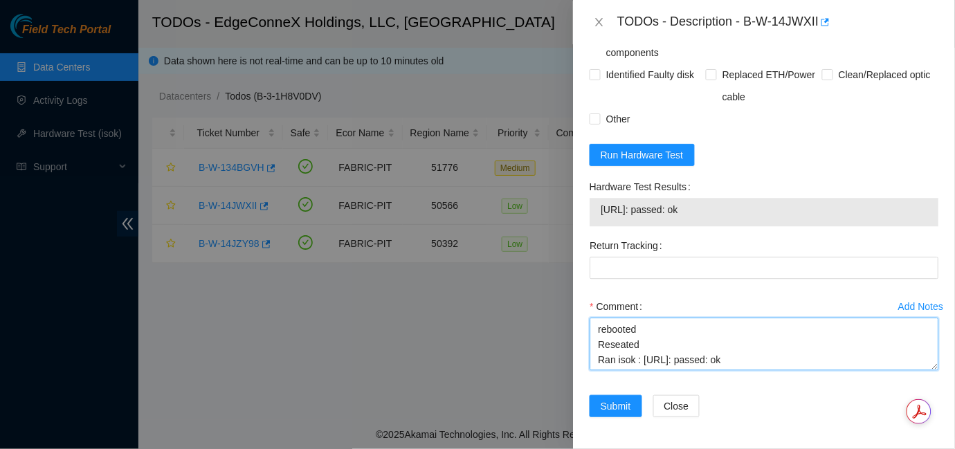
scroll to position [46, 0]
drag, startPoint x: 751, startPoint y: 358, endPoint x: 643, endPoint y: 360, distance: 107.9
click at [643, 360] on textarea "B-W-14JWXII: Powred down Rescued rebooted Reseated Ran isok : [URL]: passed: ok" at bounding box center [763, 344] width 349 height 53
paste textarea "6"
type textarea "B-W-14JWXII: Powred down Rescued rebooted Reseated Ran isok : [URL]: passed: ok"
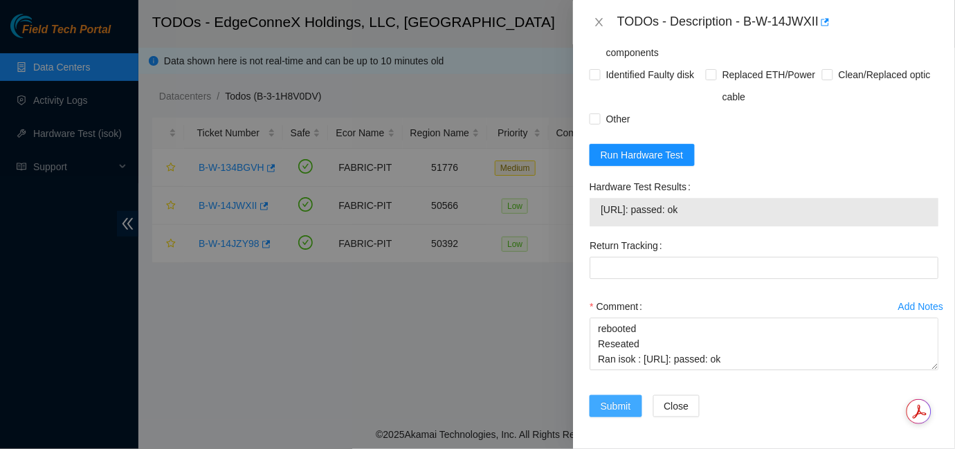
click at [618, 407] on span "Submit" at bounding box center [615, 405] width 30 height 15
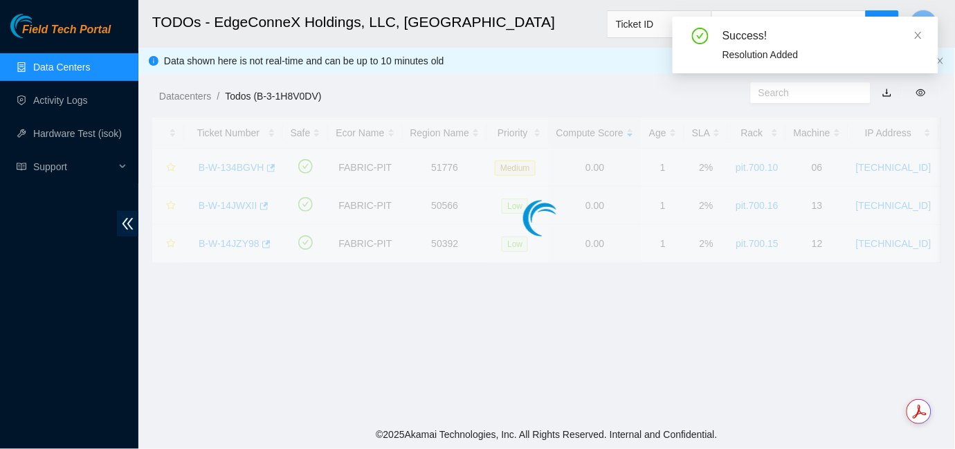
scroll to position [427, 0]
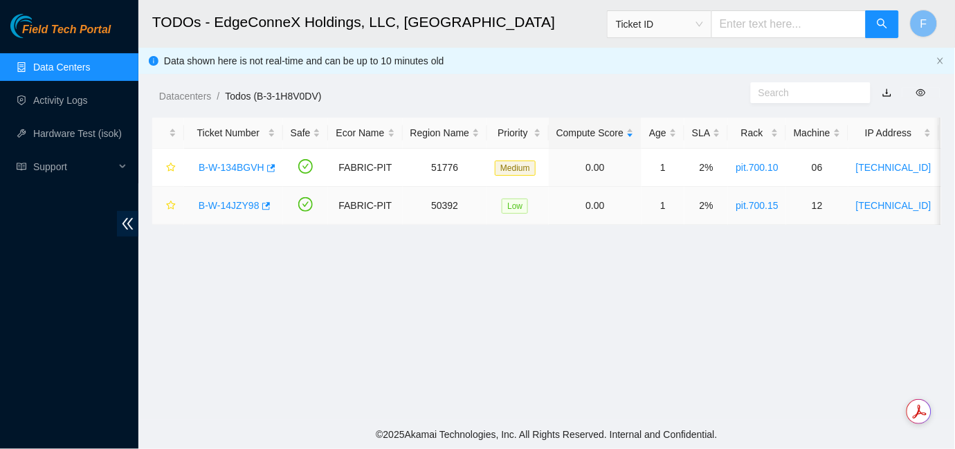
click at [237, 203] on link "B-W-14JZY98" at bounding box center [229, 205] width 61 height 11
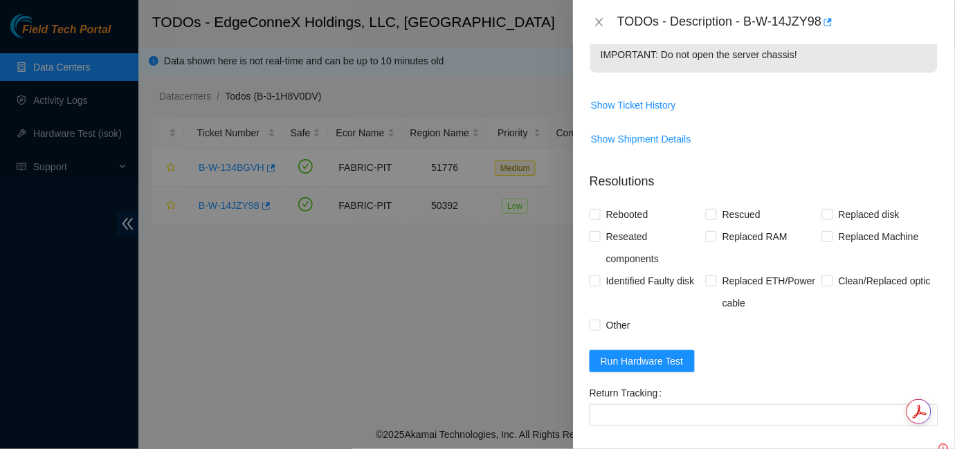
scroll to position [574, 0]
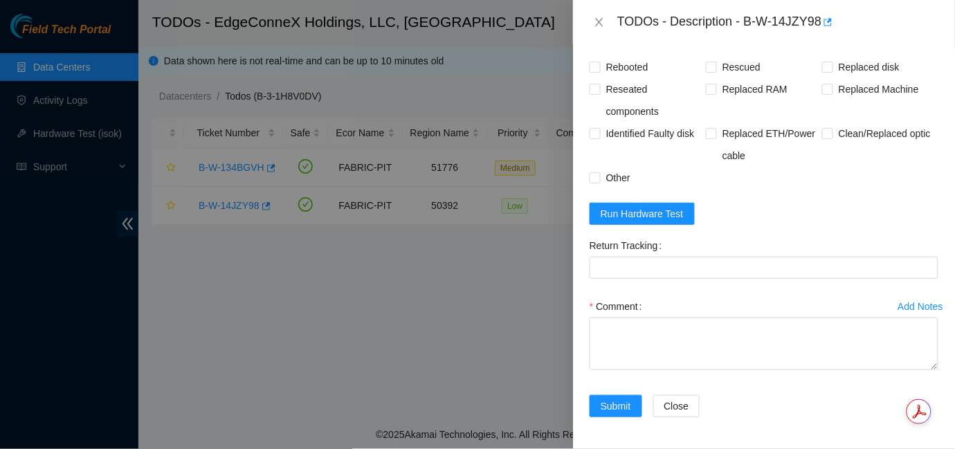
click at [44, 303] on div at bounding box center [477, 224] width 955 height 449
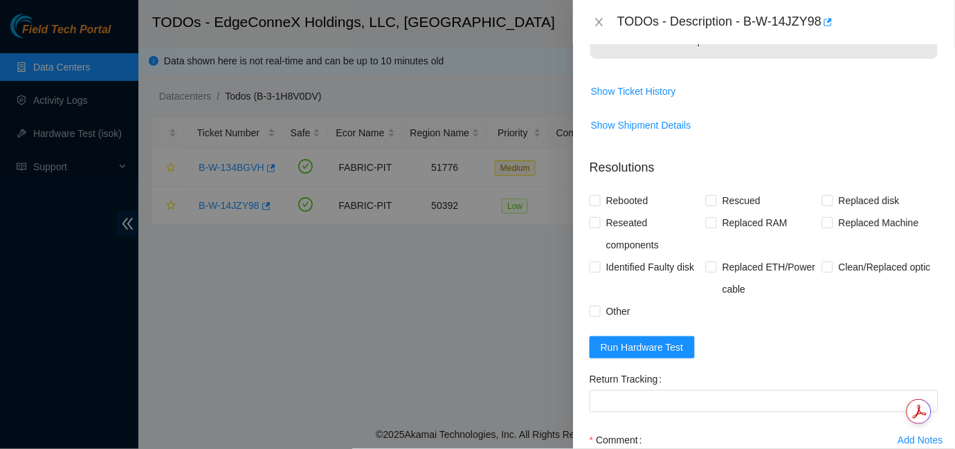
scroll to position [443, 0]
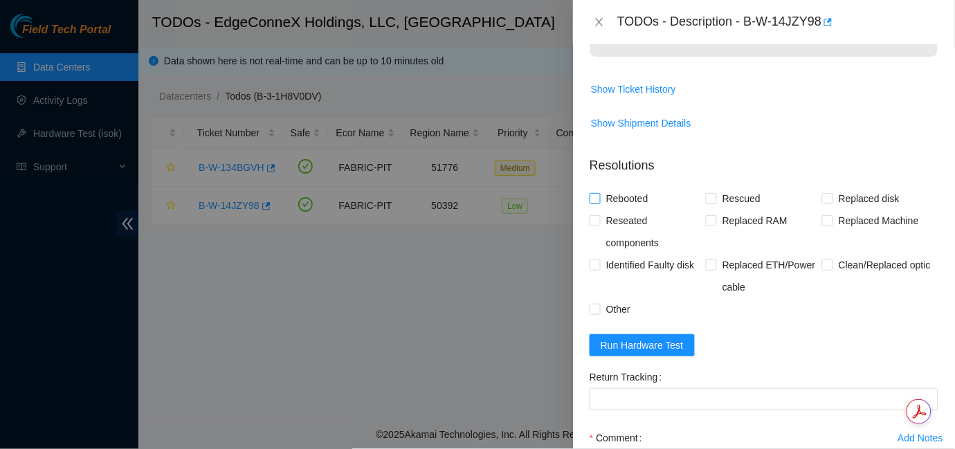
click at [596, 198] on input "Rebooted" at bounding box center [594, 198] width 10 height 10
checkbox input "true"
click at [709, 199] on input "Rescued" at bounding box center [711, 198] width 10 height 10
checkbox input "true"
click at [596, 221] on input "Reseated components" at bounding box center [594, 220] width 10 height 10
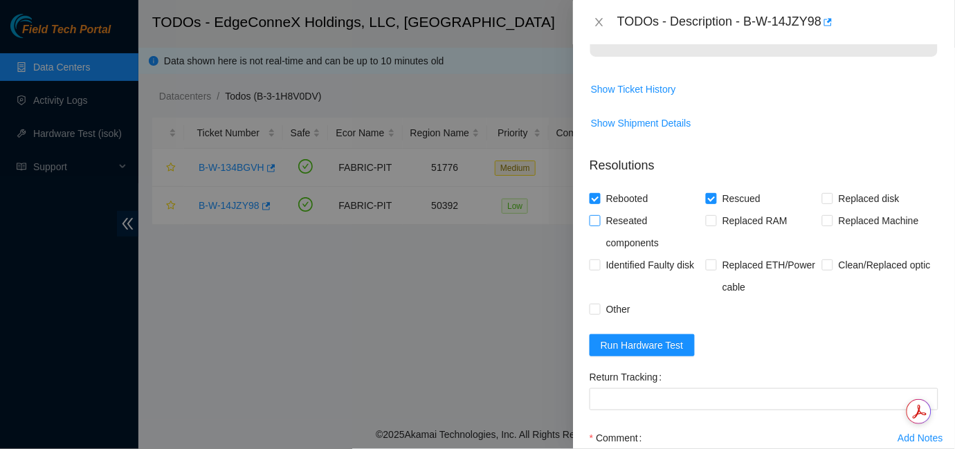
checkbox input "true"
click at [645, 342] on span "Run Hardware Test" at bounding box center [641, 345] width 83 height 15
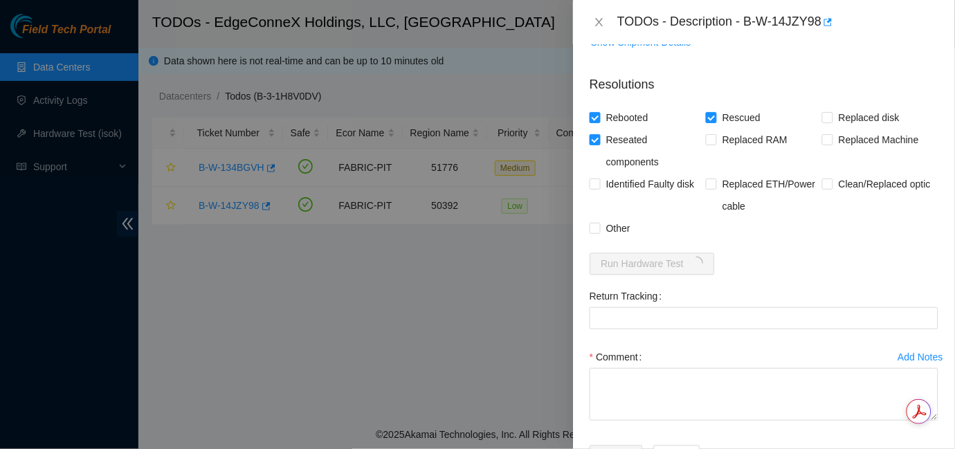
scroll to position [575, 0]
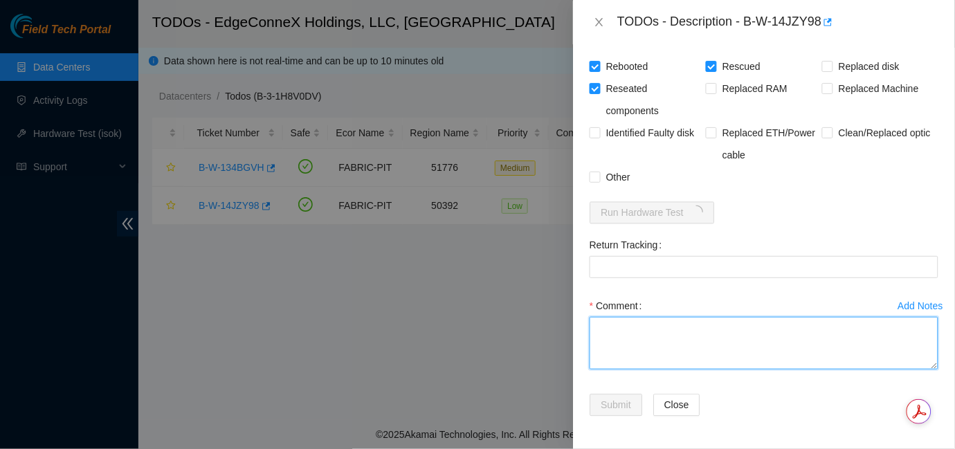
click at [683, 343] on textarea "Comment" at bounding box center [763, 343] width 349 height 53
paste textarea "[URL]: passed: ok"
click at [598, 331] on textarea "[URL]: passed: ok" at bounding box center [763, 343] width 349 height 53
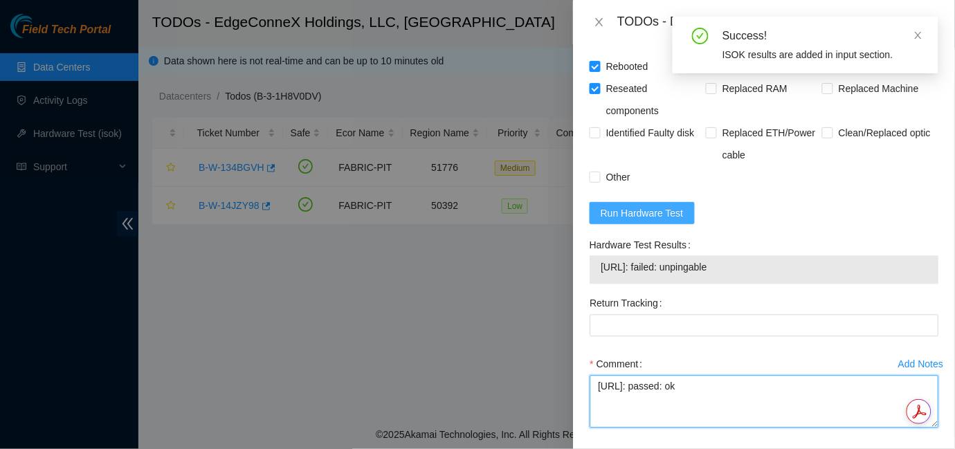
type textarea "[URL]: passed: ok"
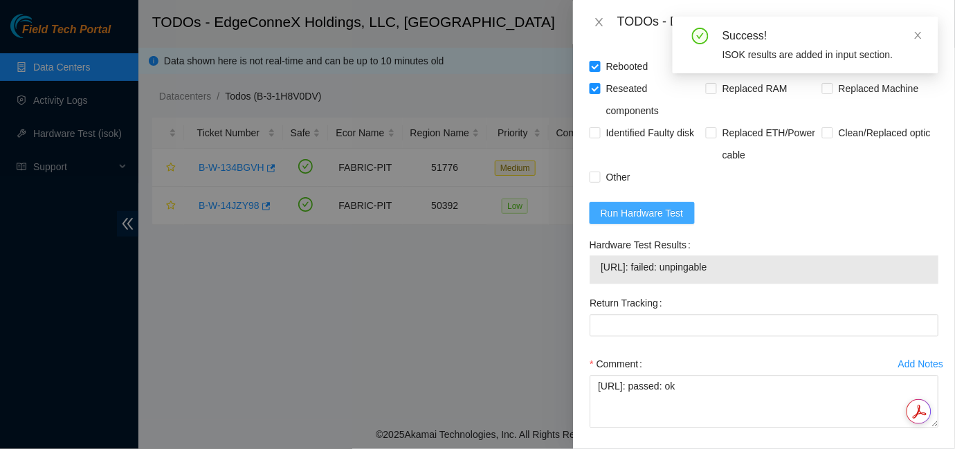
click at [621, 216] on span "Run Hardware Test" at bounding box center [641, 212] width 83 height 15
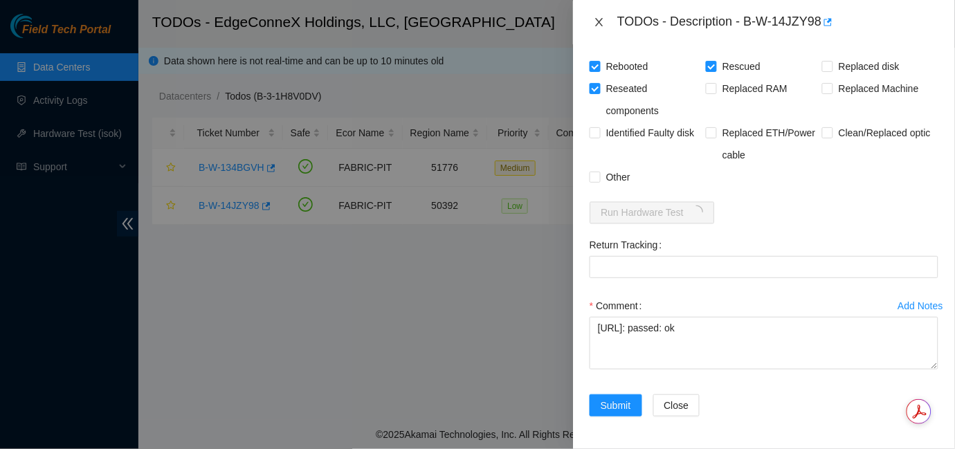
click at [598, 17] on icon "close" at bounding box center [599, 22] width 11 height 11
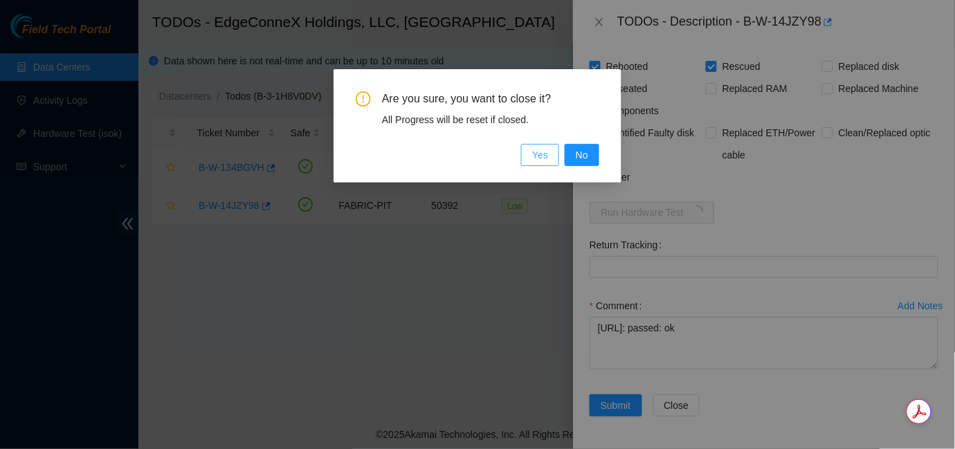
click at [547, 162] on span "Yes" at bounding box center [540, 154] width 16 height 15
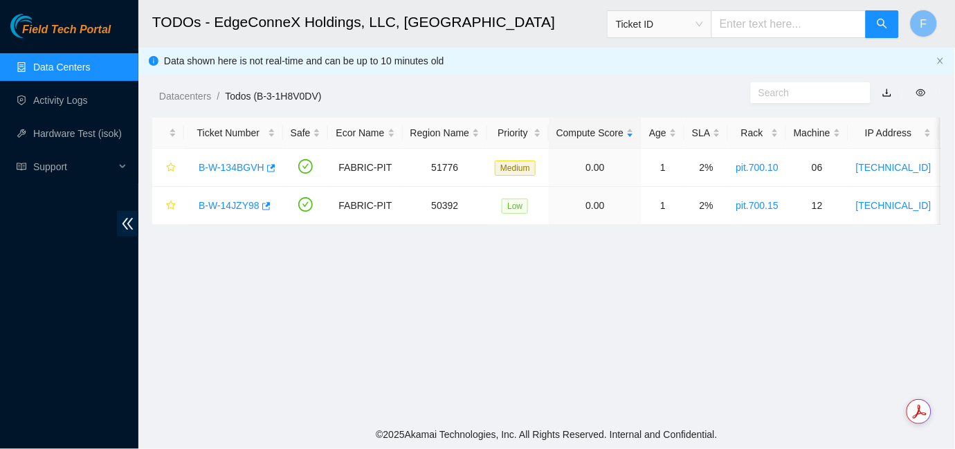
scroll to position [428, 0]
click at [63, 62] on link "Data Centers" at bounding box center [61, 67] width 57 height 11
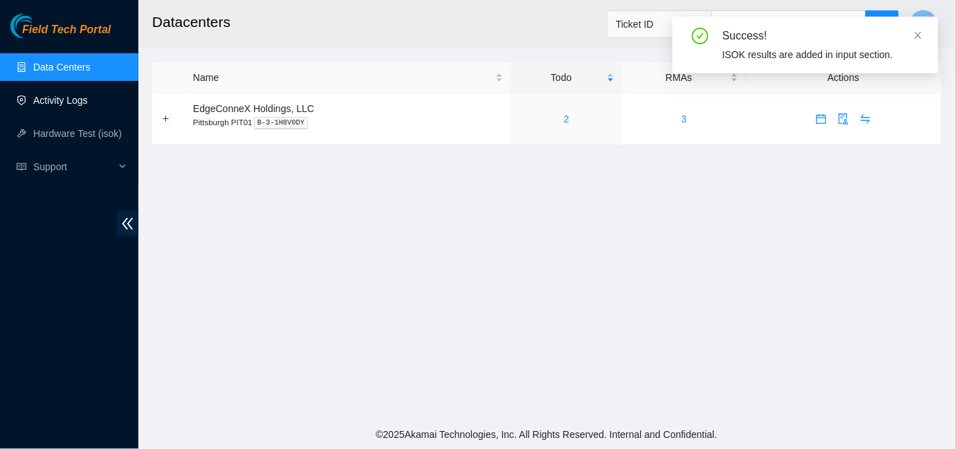
click at [75, 106] on link "Activity Logs" at bounding box center [60, 100] width 55 height 11
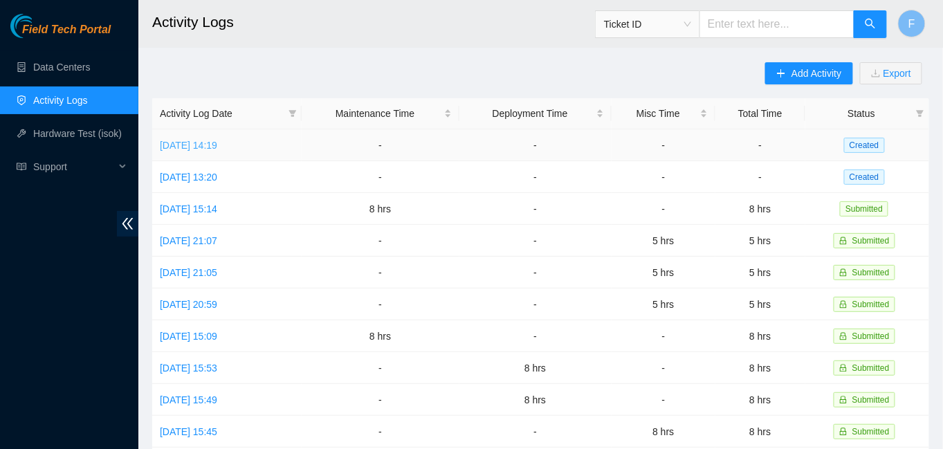
click at [212, 147] on link "[DATE] 14:19" at bounding box center [188, 145] width 57 height 11
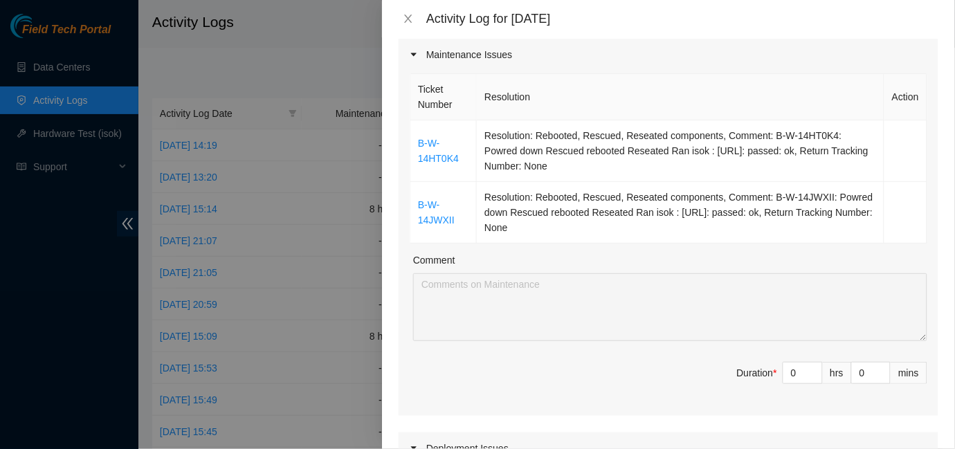
scroll to position [179, 0]
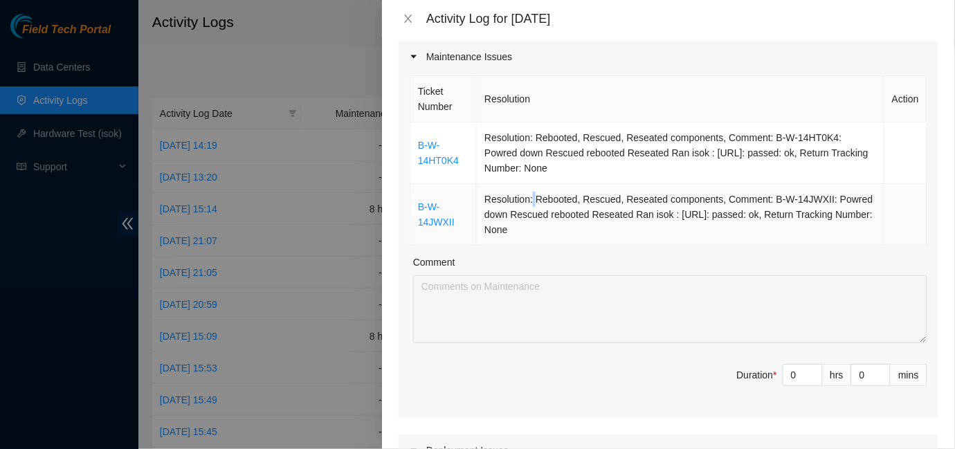
click at [534, 200] on td "Resolution: Rebooted, Rescued, Reseated components, Comment: B-W-14JWXII: Powre…" at bounding box center [680, 215] width 407 height 62
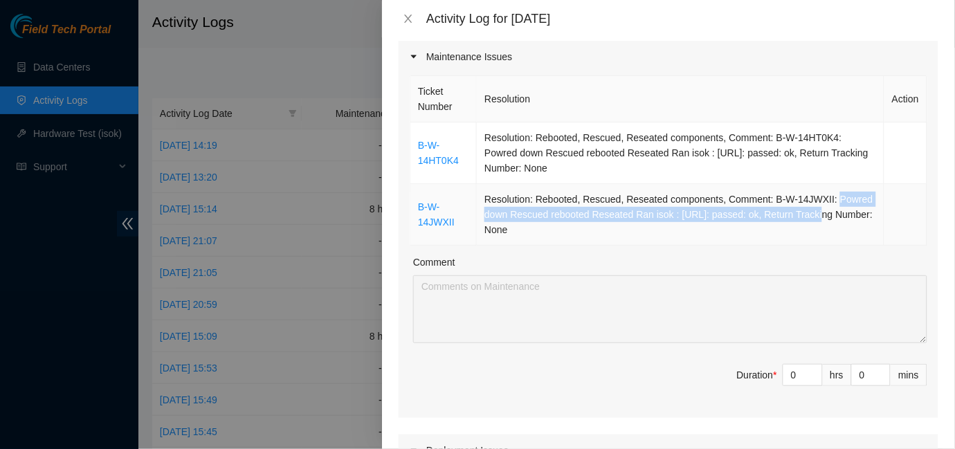
drag, startPoint x: 829, startPoint y: 200, endPoint x: 811, endPoint y: 214, distance: 22.7
click at [811, 214] on td "Resolution: Rebooted, Rescued, Reseated components, Comment: B-W-14JWXII: Powre…" at bounding box center [680, 215] width 407 height 62
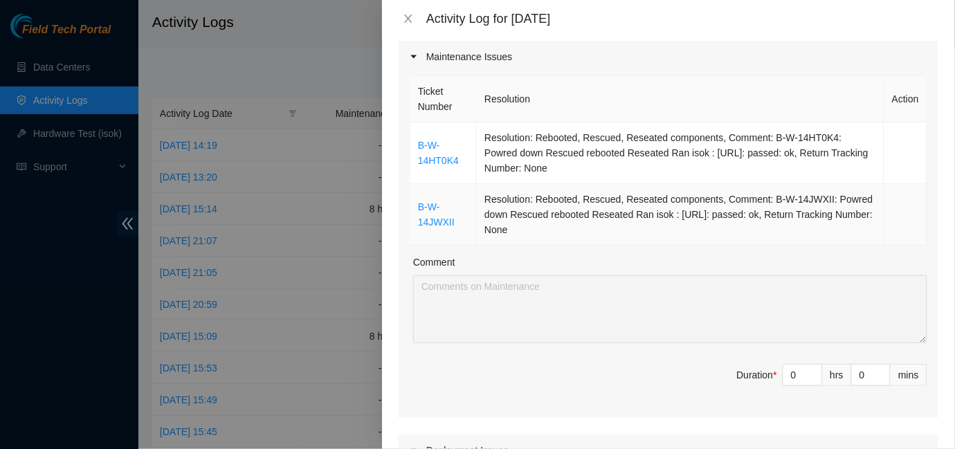
click at [813, 240] on td "Resolution: Rebooted, Rescued, Reseated components, Comment: B-W-14JWXII: Powre…" at bounding box center [680, 215] width 407 height 62
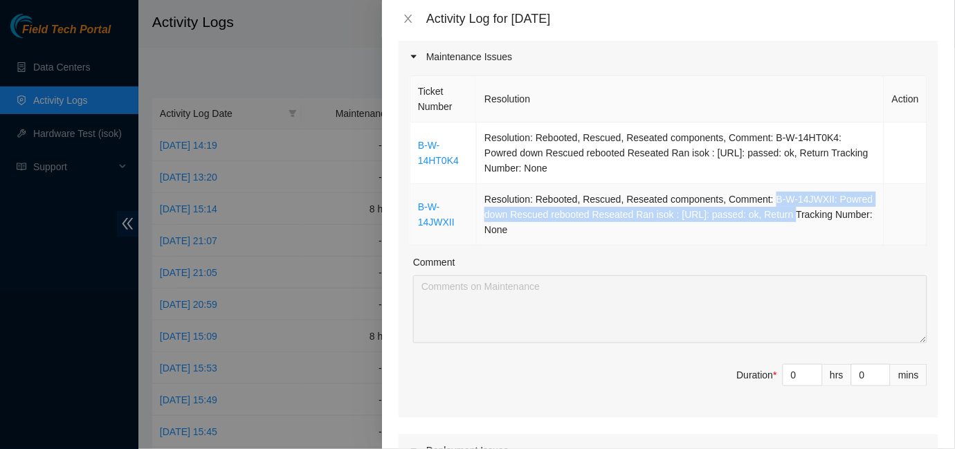
drag, startPoint x: 766, startPoint y: 199, endPoint x: 784, endPoint y: 217, distance: 25.0
click at [784, 217] on td "Resolution: Rebooted, Rescued, Reseated components, Comment: B-W-14JWXII: Powre…" at bounding box center [680, 215] width 407 height 62
copy td "B-W-14JWXII: Powred down Rescued rebooted Reseated Ran isok : [URL]: passed: ok,"
click at [407, 21] on icon "close" at bounding box center [408, 18] width 11 height 11
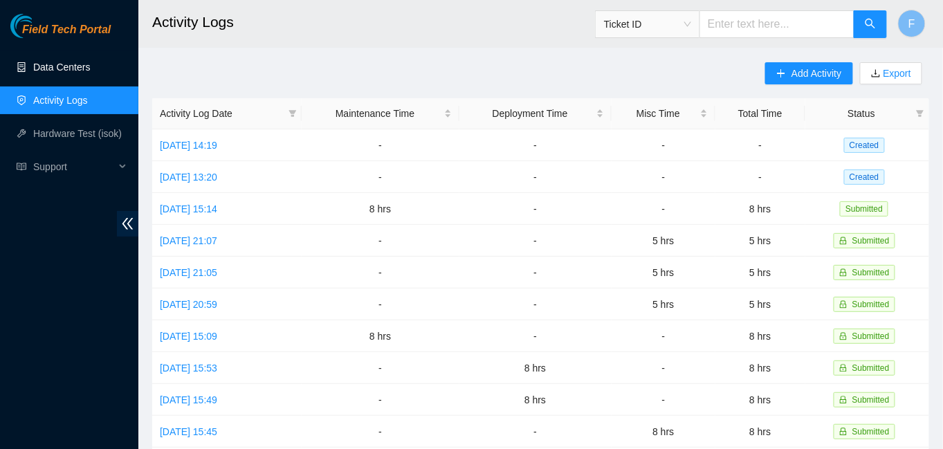
click at [64, 69] on link "Data Centers" at bounding box center [61, 67] width 57 height 11
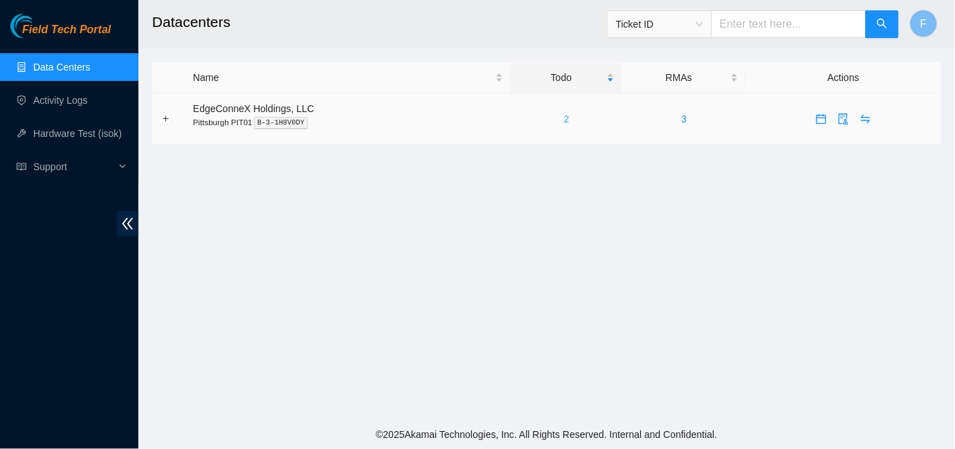
click at [565, 119] on link "2" at bounding box center [567, 118] width 6 height 11
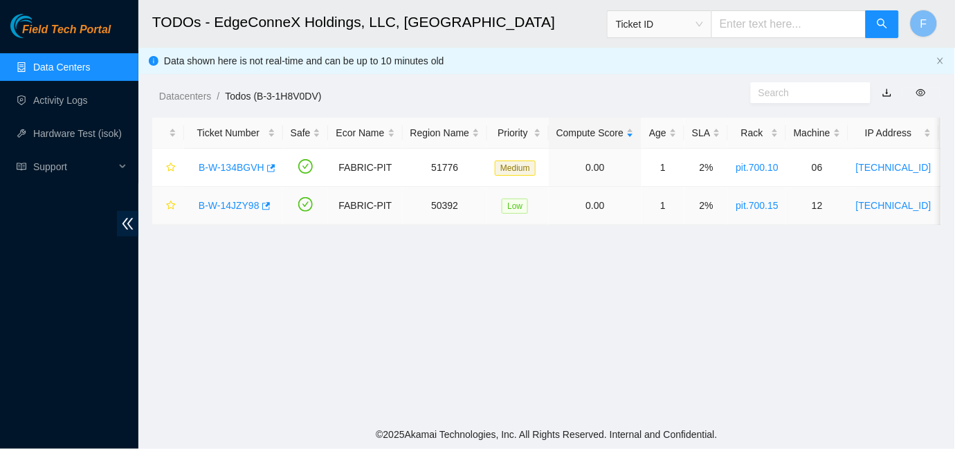
click at [219, 208] on link "B-W-14JZY98" at bounding box center [229, 205] width 61 height 11
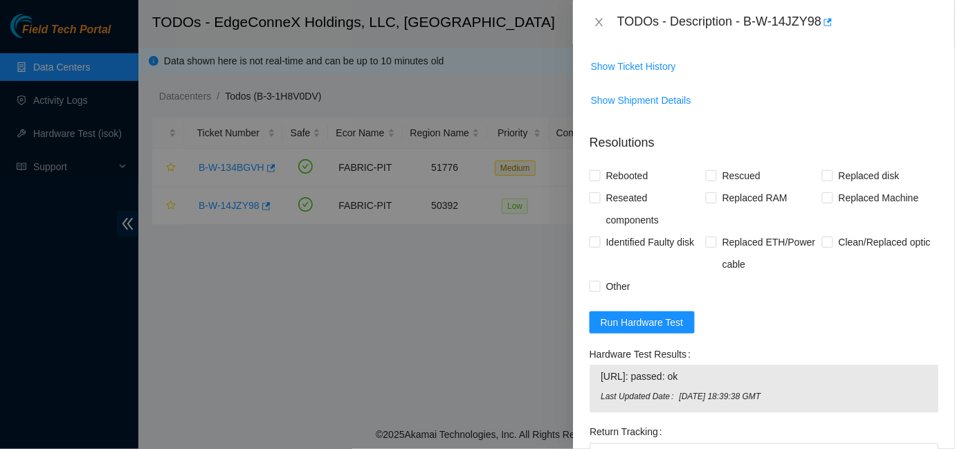
scroll to position [472, 0]
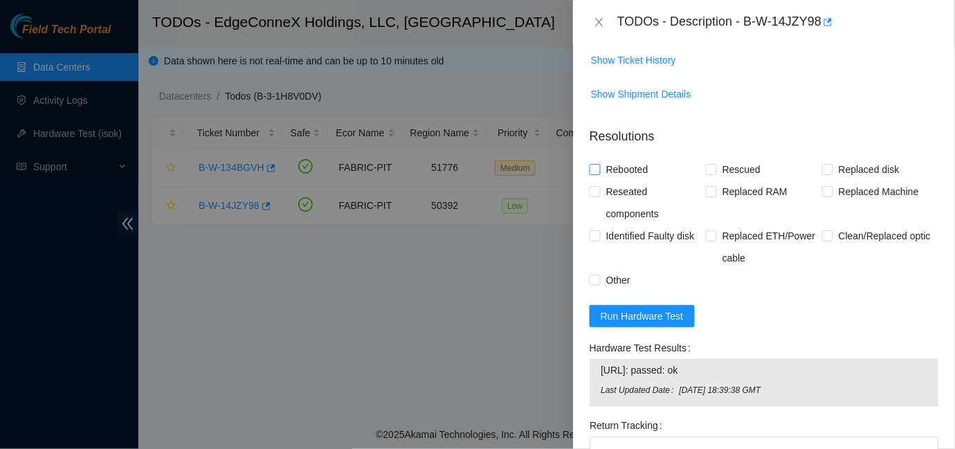
click at [593, 174] on span at bounding box center [594, 169] width 11 height 11
click at [593, 174] on input "Rebooted" at bounding box center [594, 169] width 10 height 10
checkbox input "true"
click at [710, 167] on input "Rescued" at bounding box center [711, 169] width 10 height 10
checkbox input "true"
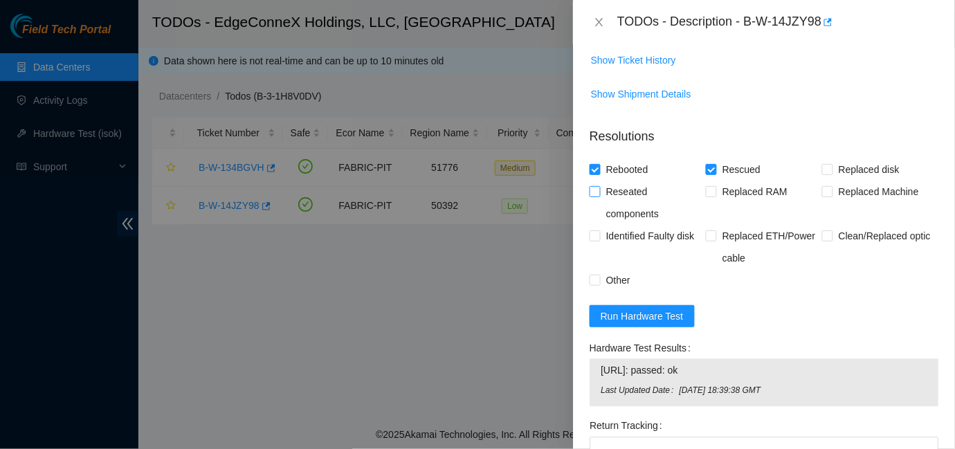
click at [598, 194] on input "Reseated components" at bounding box center [594, 191] width 10 height 10
checkbox input "true"
click at [632, 320] on span "Run Hardware Test" at bounding box center [641, 316] width 83 height 15
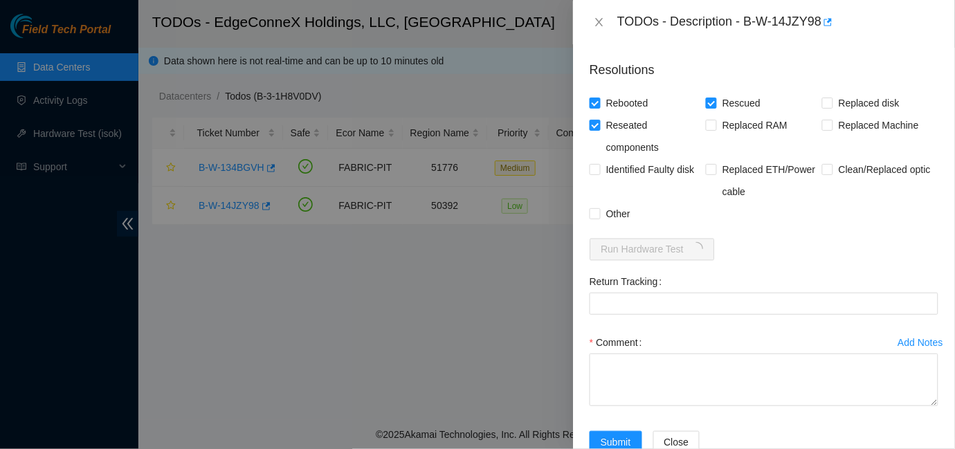
scroll to position [575, 0]
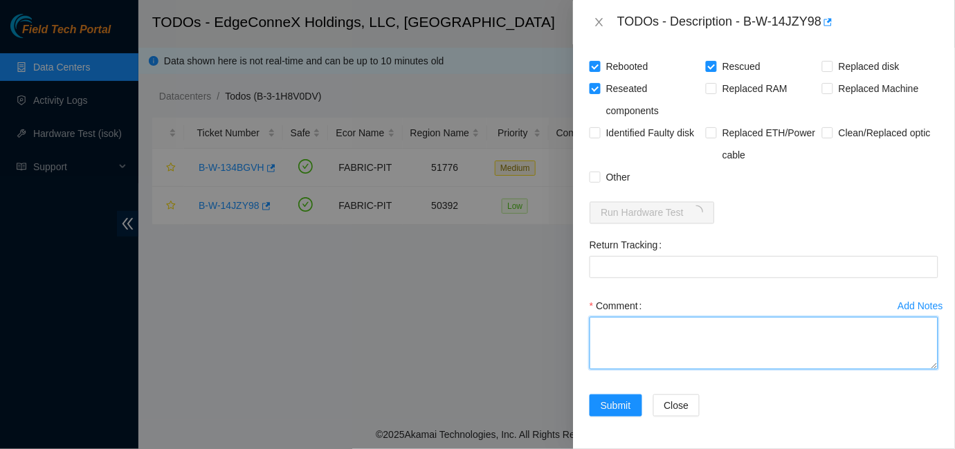
click at [612, 327] on textarea "Comment" at bounding box center [763, 343] width 349 height 53
paste textarea "B-W-14JWXII: Powred down Rescued rebooted Reseated Ran isok : [URL]: passed: ok,"
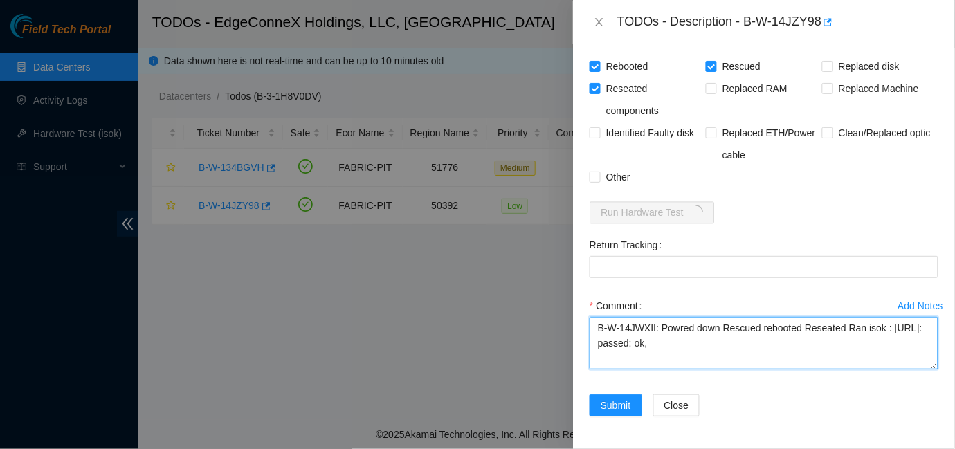
click at [659, 328] on textarea "B-W-14JWXII: Powred down Rescued rebooted Reseated Ran isok : [URL]: passed: ok," at bounding box center [763, 343] width 349 height 53
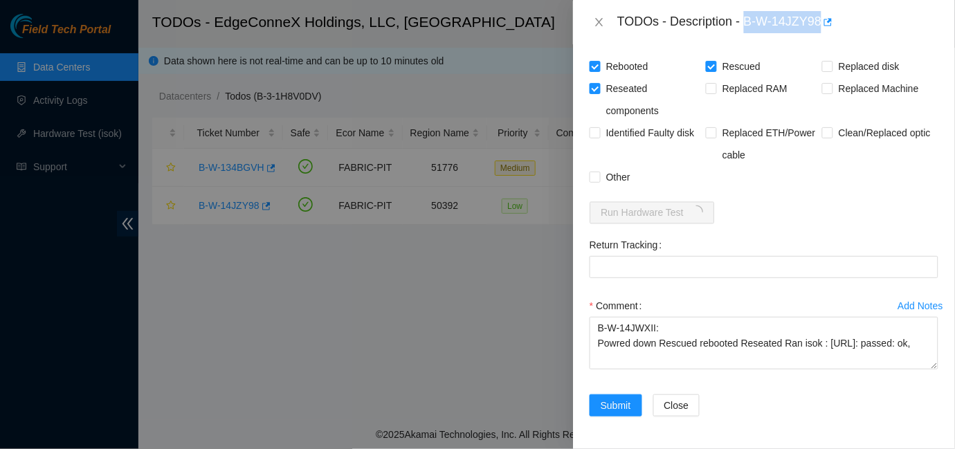
drag, startPoint x: 745, startPoint y: 19, endPoint x: 820, endPoint y: 21, distance: 75.4
click at [820, 21] on div "TODOs - Description - B-W-14JZY98" at bounding box center [777, 22] width 321 height 22
copy div "B-W-14JZY98"
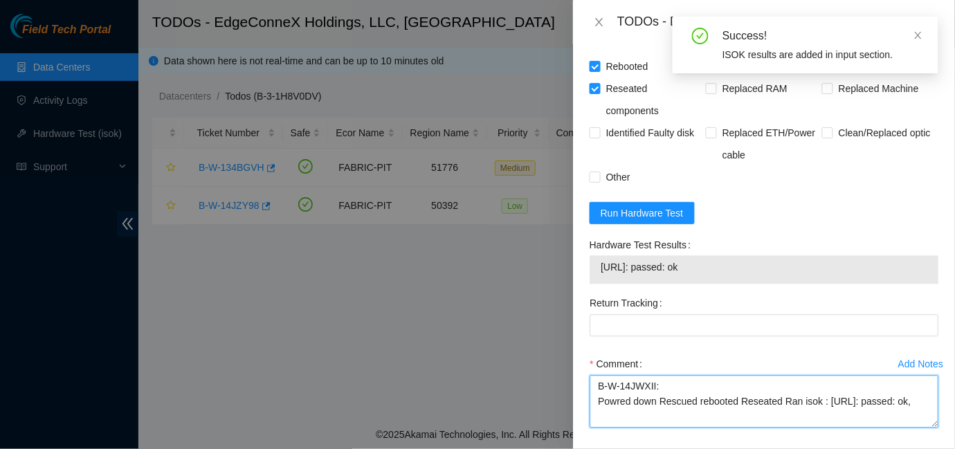
drag, startPoint x: 654, startPoint y: 329, endPoint x: 571, endPoint y: 390, distance: 103.4
click at [571, 390] on div "TODOs - Description - B-W-14JZY98 Problem Type Hardware Sub Type Tier 1 Rack Nu…" at bounding box center [477, 224] width 955 height 449
paste textarea "ZY98"
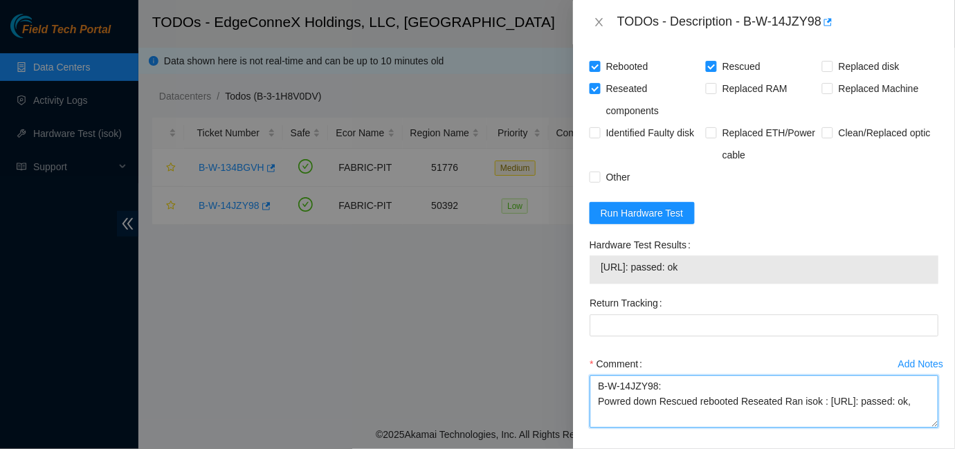
click at [661, 405] on textarea "B-W-14JZY98: Powred down Rescued rebooted Reseated Ran isok : [URL]: passed: ok," at bounding box center [763, 402] width 349 height 53
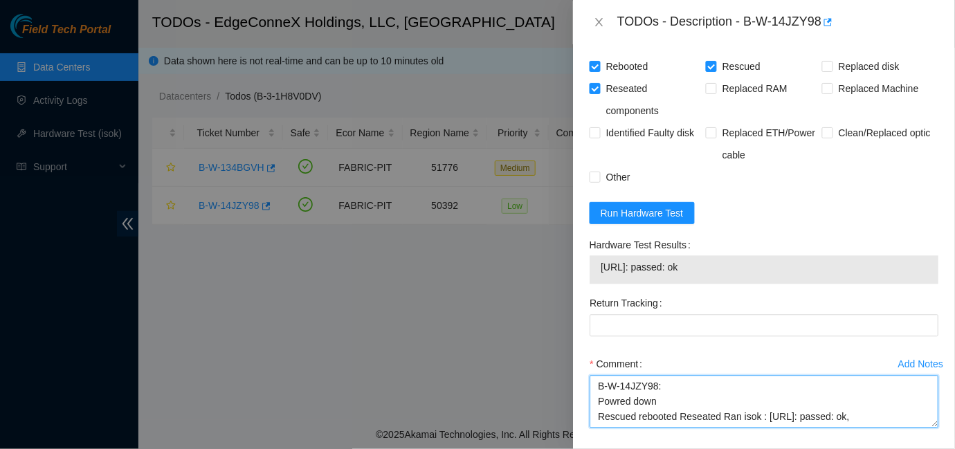
click at [636, 416] on textarea "B-W-14JZY98: Powred down Rescued rebooted Reseated Ran isok : [URL]: passed: ok," at bounding box center [763, 402] width 349 height 53
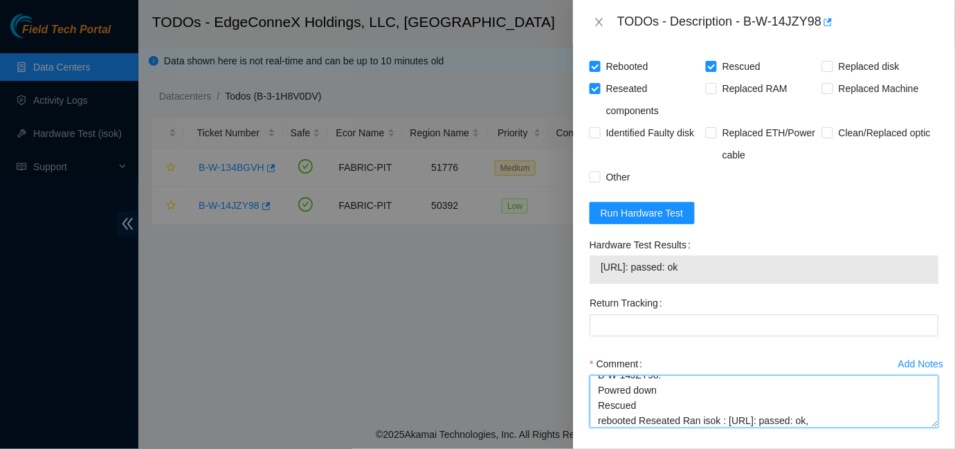
click at [639, 421] on textarea "B-W-14JZY98: Powred down Rescued rebooted Reseated Ran isok : [URL]: passed: ok," at bounding box center [763, 402] width 349 height 53
click at [639, 422] on textarea "B-W-14JZY98: Powred down Rescued rebooted Reseated Ran isok : [URL]: passed: ok," at bounding box center [763, 402] width 349 height 53
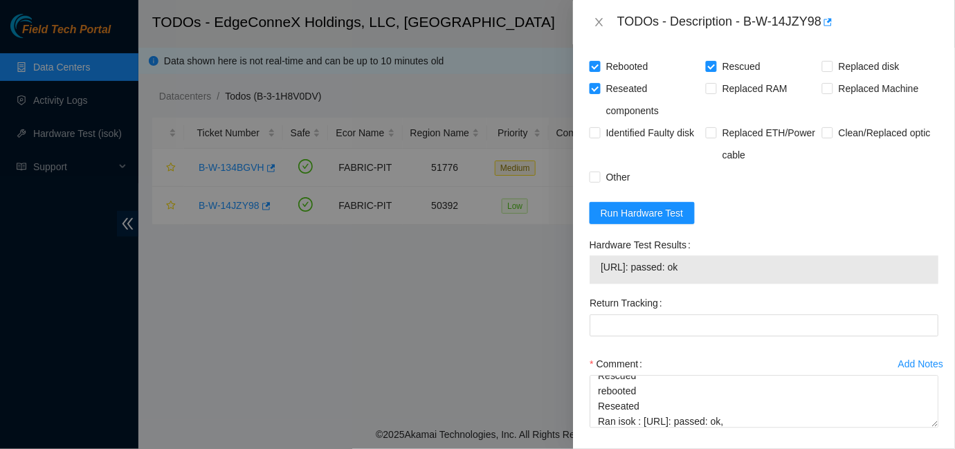
scroll to position [634, 0]
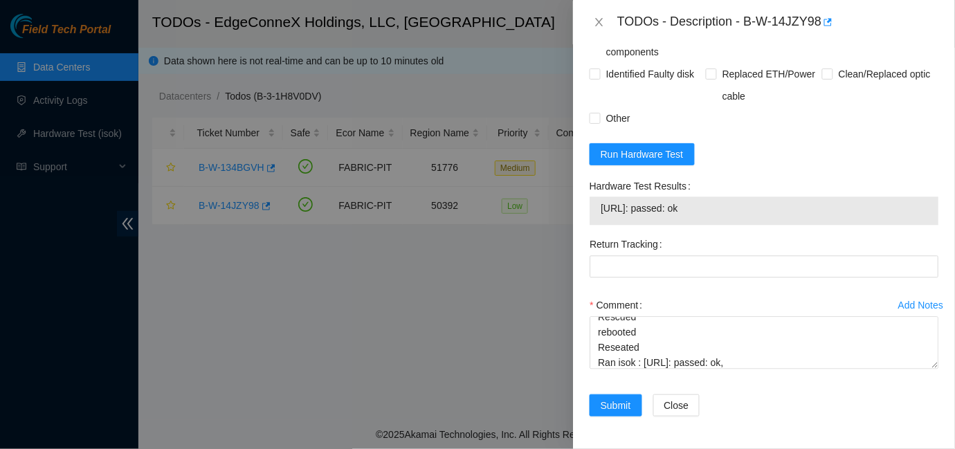
drag, startPoint x: 724, startPoint y: 213, endPoint x: 596, endPoint y: 203, distance: 128.4
click at [596, 203] on div "[URL]: passed: ok" at bounding box center [763, 211] width 349 height 28
copy tbody "[URL]: passed: ok"
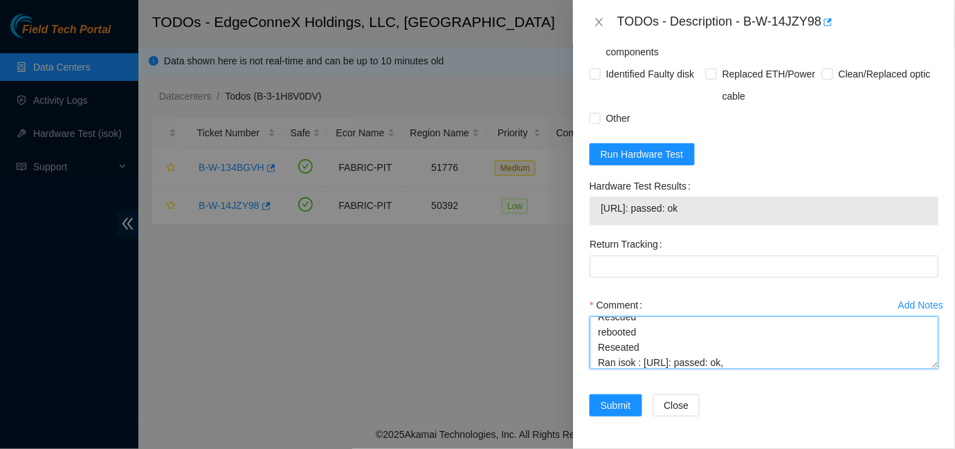
click at [757, 365] on textarea "B-W-14JZY98: Powred down Rescued rebooted Reseated Ran isok : [URL]: passed: ok," at bounding box center [763, 343] width 349 height 53
drag, startPoint x: 757, startPoint y: 365, endPoint x: 641, endPoint y: 355, distance: 115.9
click at [641, 355] on textarea "B-W-14JZY98: Powred down Rescued rebooted Reseated Ran isok : [URL]: passed: ok," at bounding box center [763, 343] width 349 height 53
paste textarea "207: passed: ok"
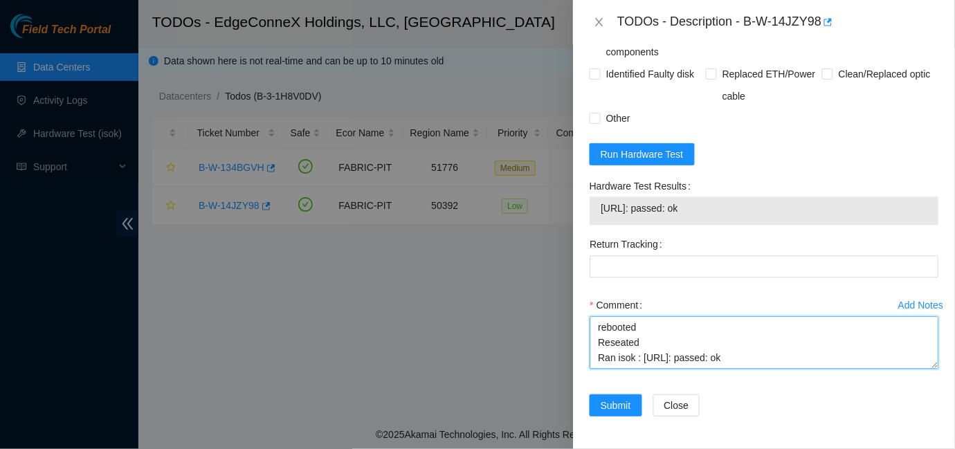
type textarea "B-W-14JZY98: Powred down Rescued rebooted Reseated Ran isok : [URL]: passed: ok"
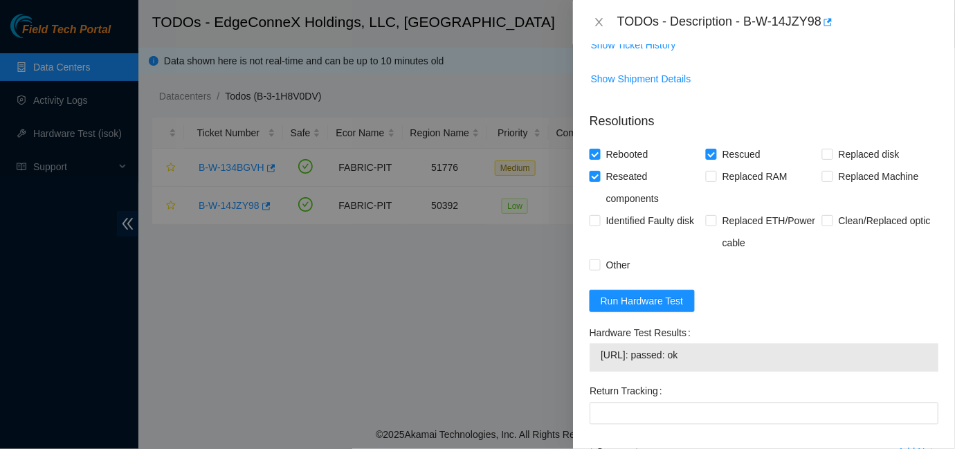
scroll to position [634, 0]
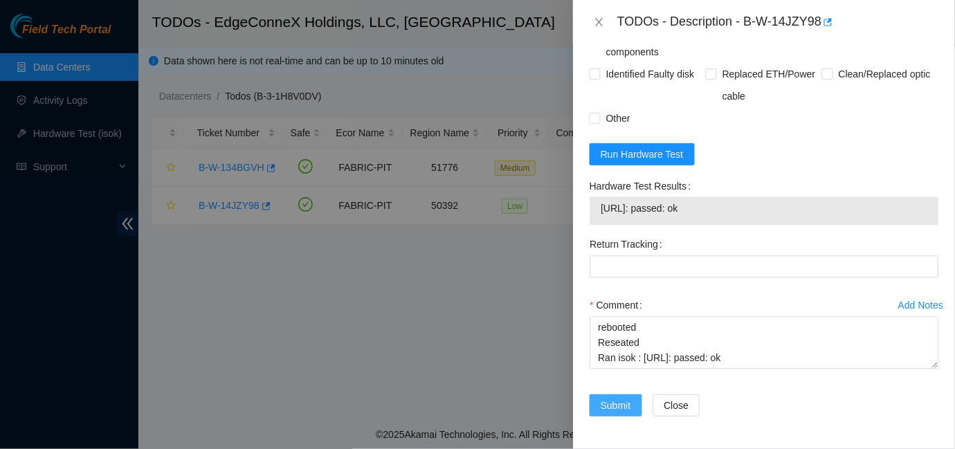
click at [621, 406] on span "Submit" at bounding box center [615, 405] width 30 height 15
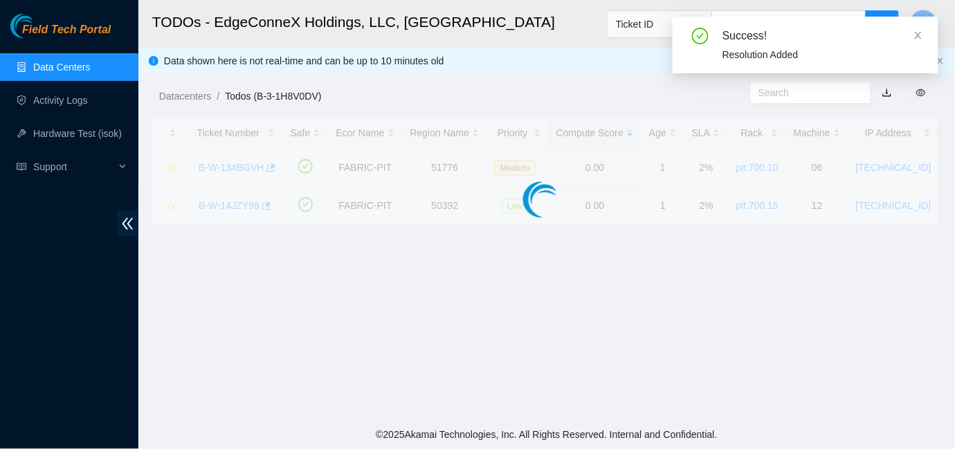
scroll to position [428, 0]
